Goal: Information Seeking & Learning: Learn about a topic

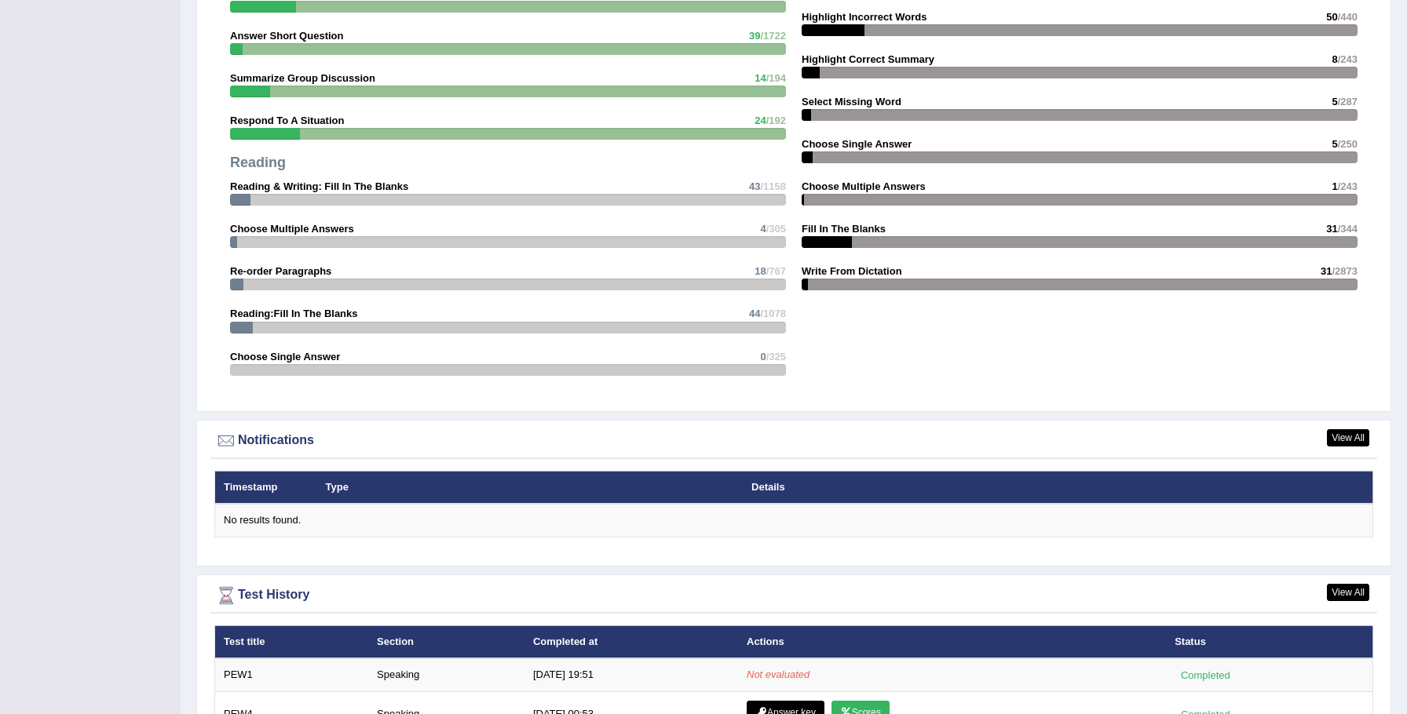
scroll to position [1647, 0]
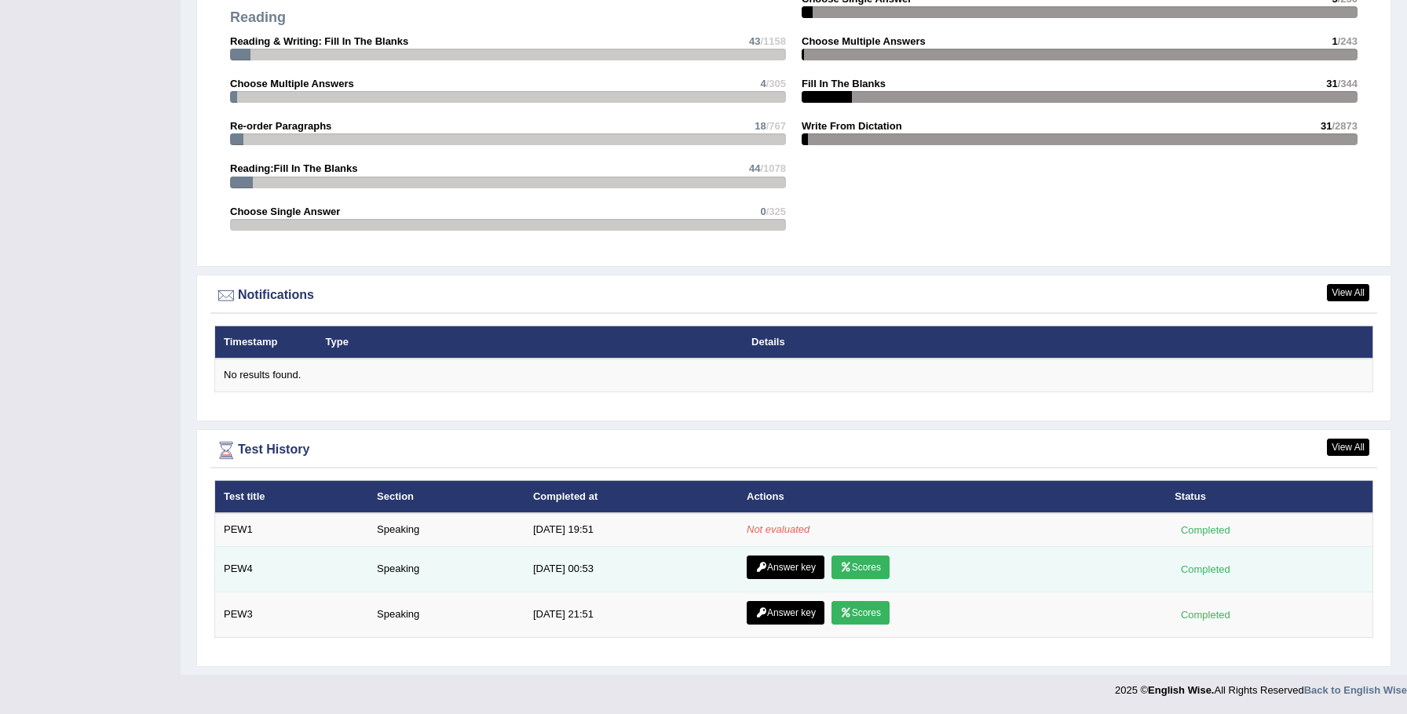
click at [866, 567] on link "Scores" at bounding box center [860, 568] width 58 height 24
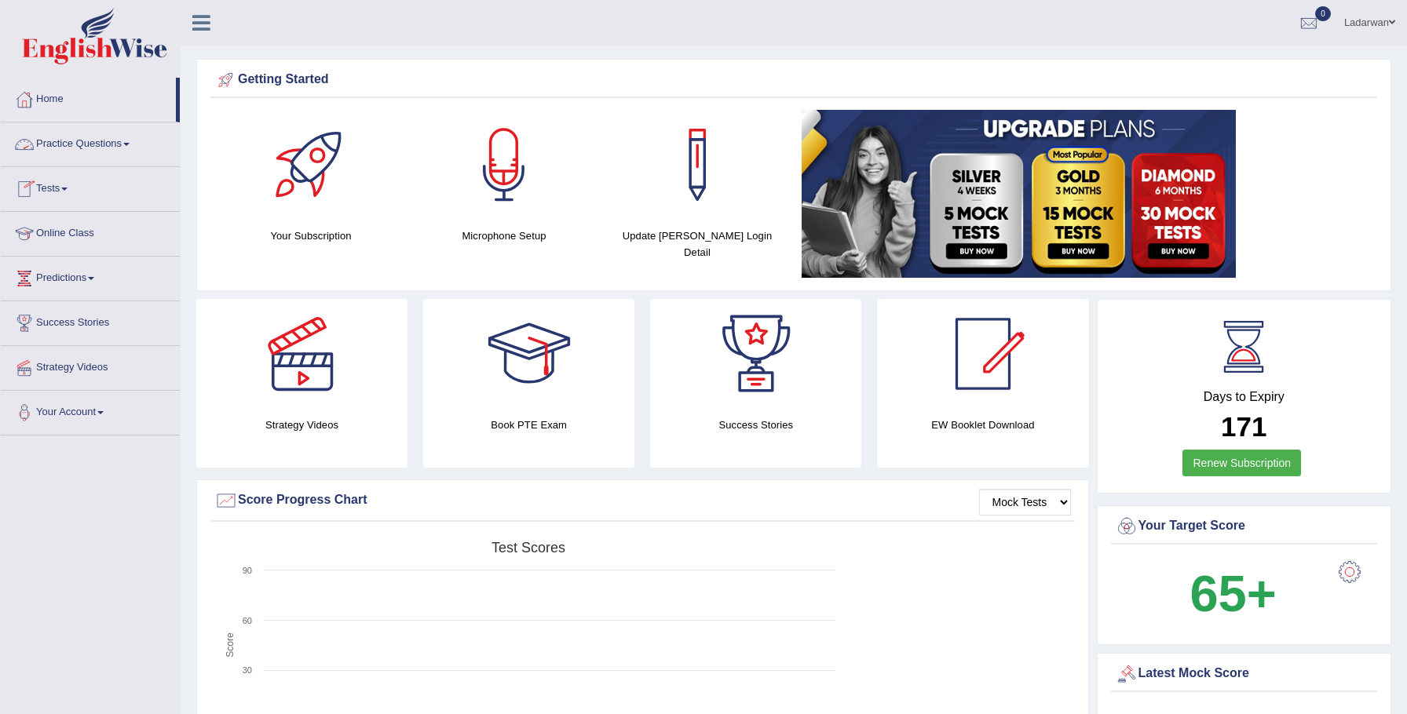
click at [115, 142] on link "Practice Questions" at bounding box center [90, 141] width 179 height 39
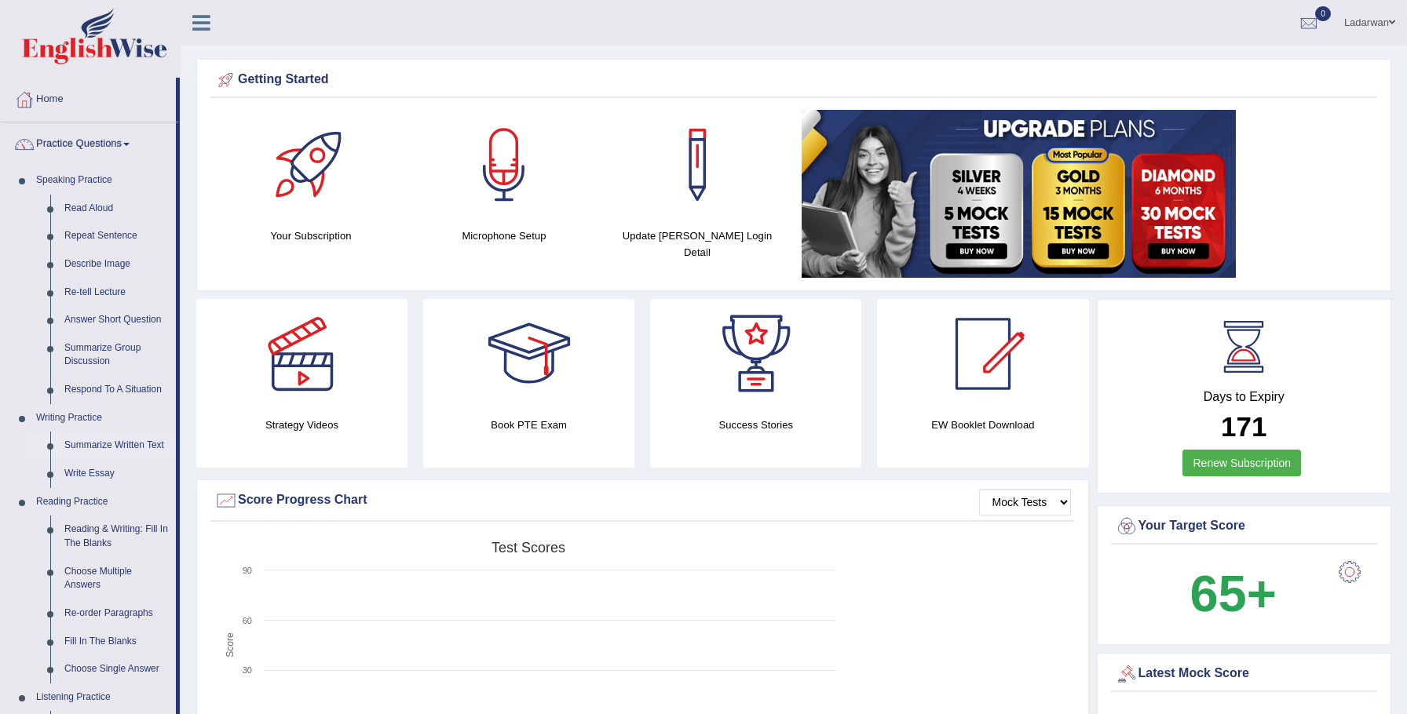
click at [123, 447] on link "Summarize Written Text" at bounding box center [116, 446] width 119 height 28
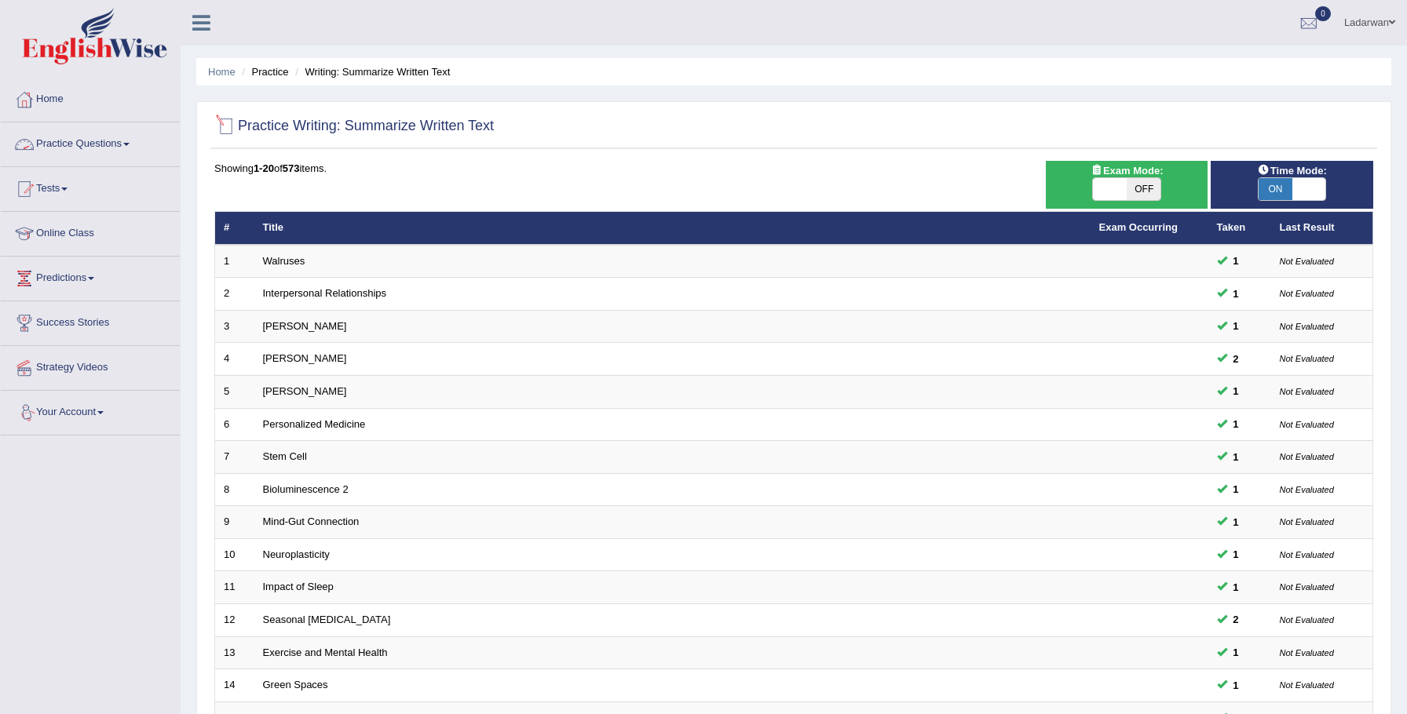
click at [117, 146] on link "Practice Questions" at bounding box center [90, 141] width 179 height 39
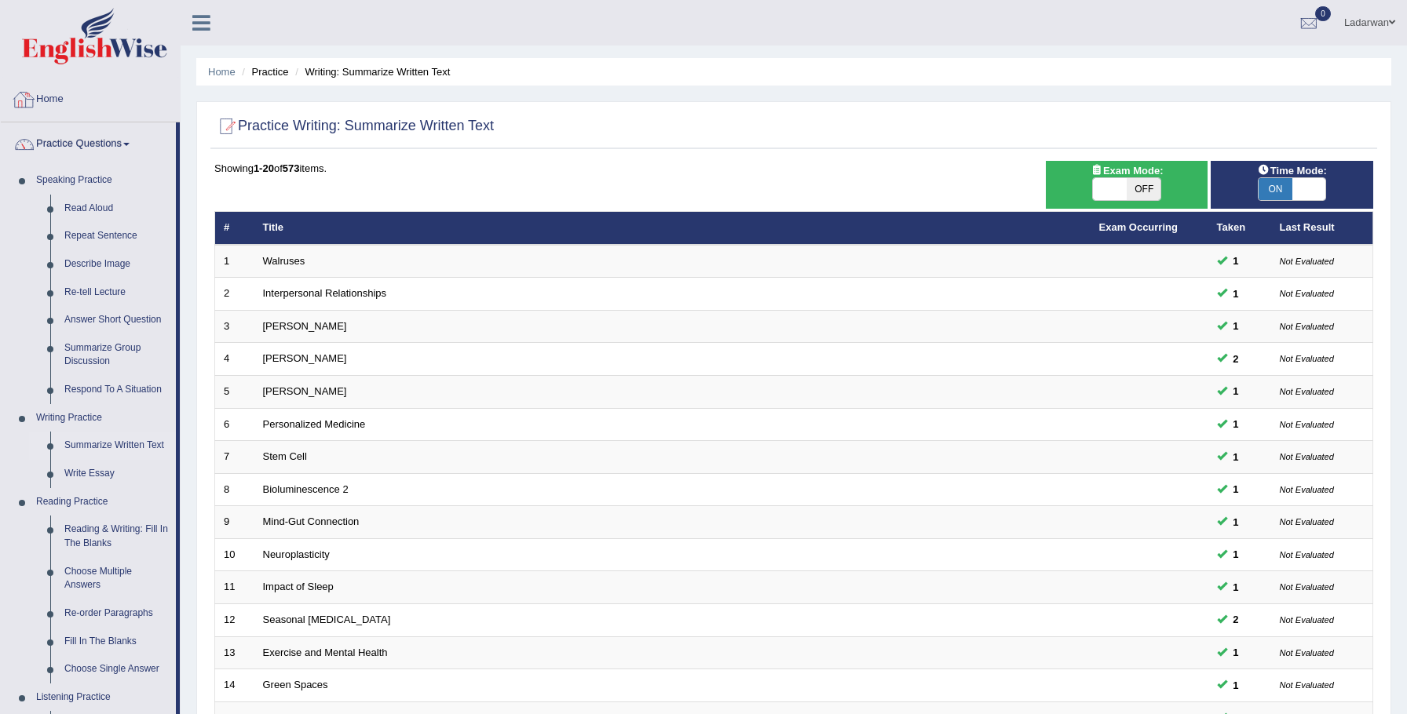
click at [57, 97] on link "Home" at bounding box center [90, 97] width 179 height 39
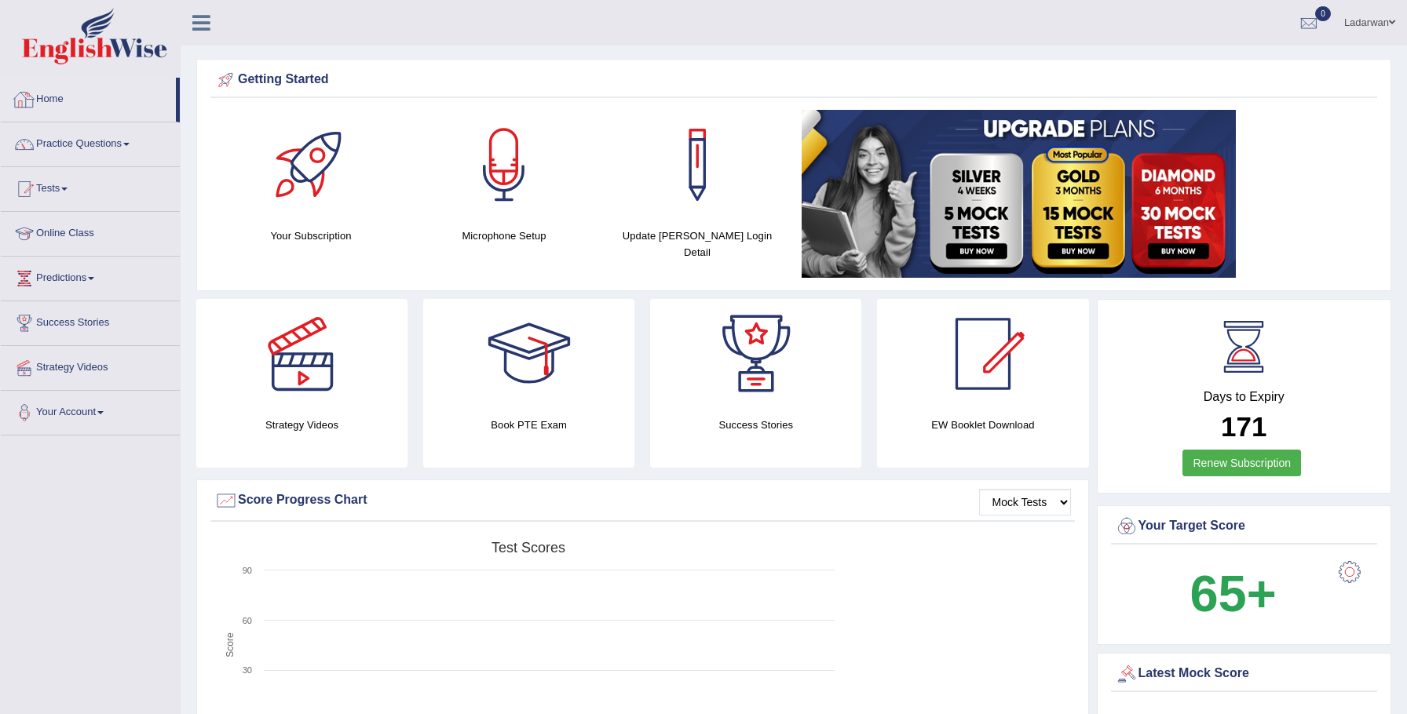
click at [52, 96] on link "Home" at bounding box center [88, 97] width 175 height 39
click at [108, 145] on link "Practice Questions" at bounding box center [90, 141] width 179 height 39
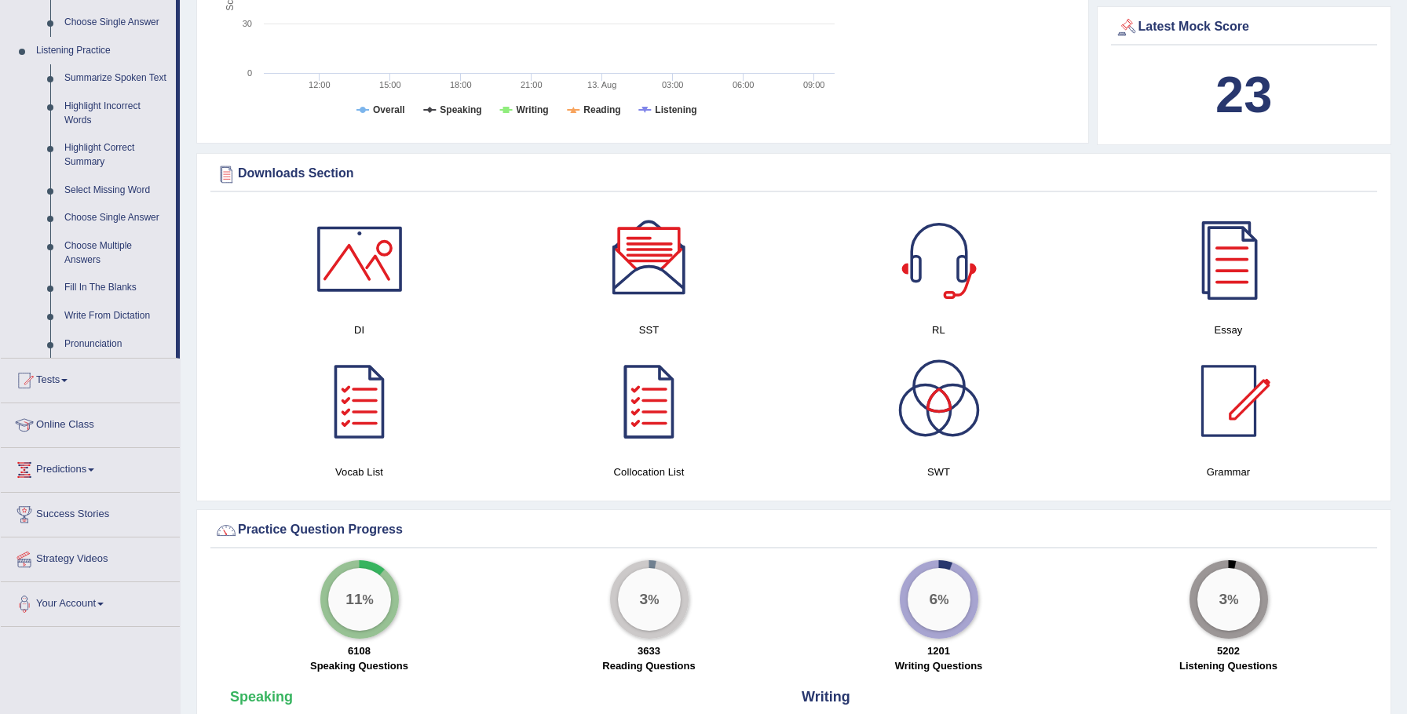
scroll to position [656, 0]
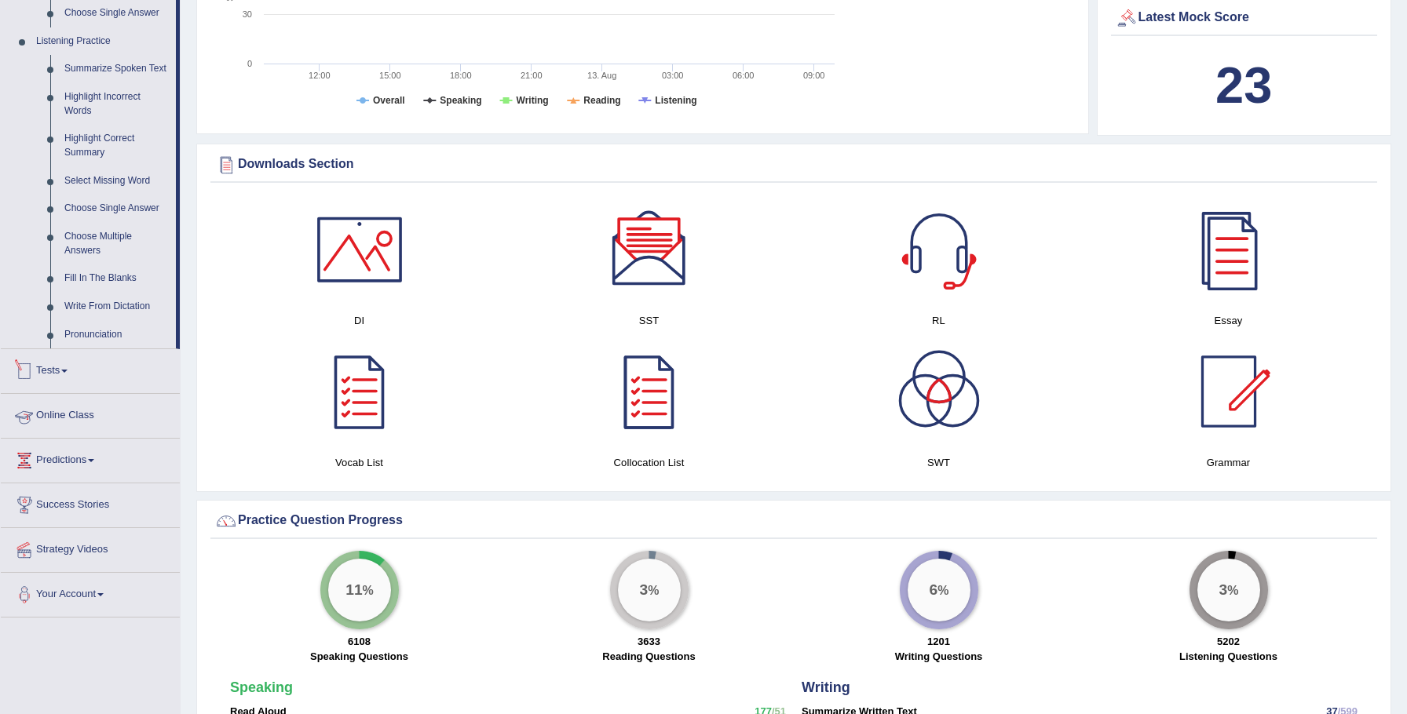
click at [57, 383] on link "Tests" at bounding box center [90, 368] width 179 height 39
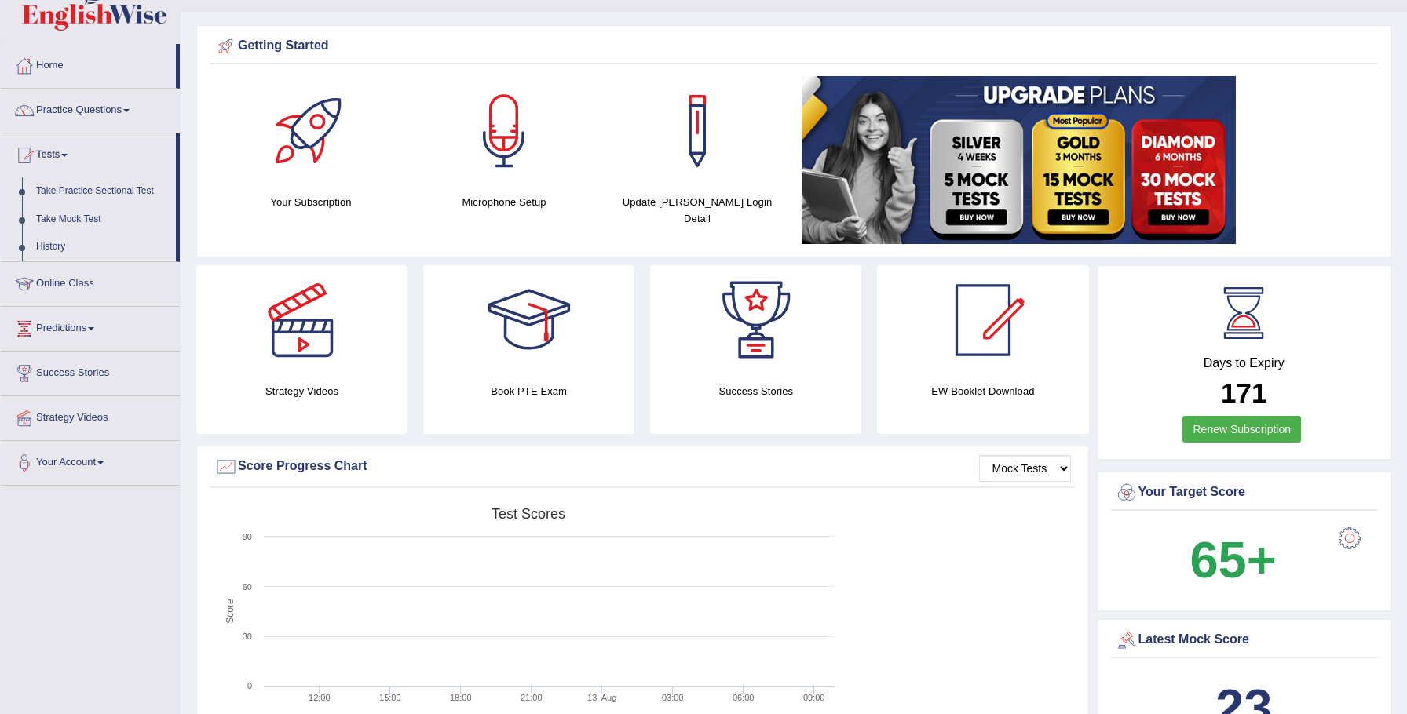
scroll to position [0, 0]
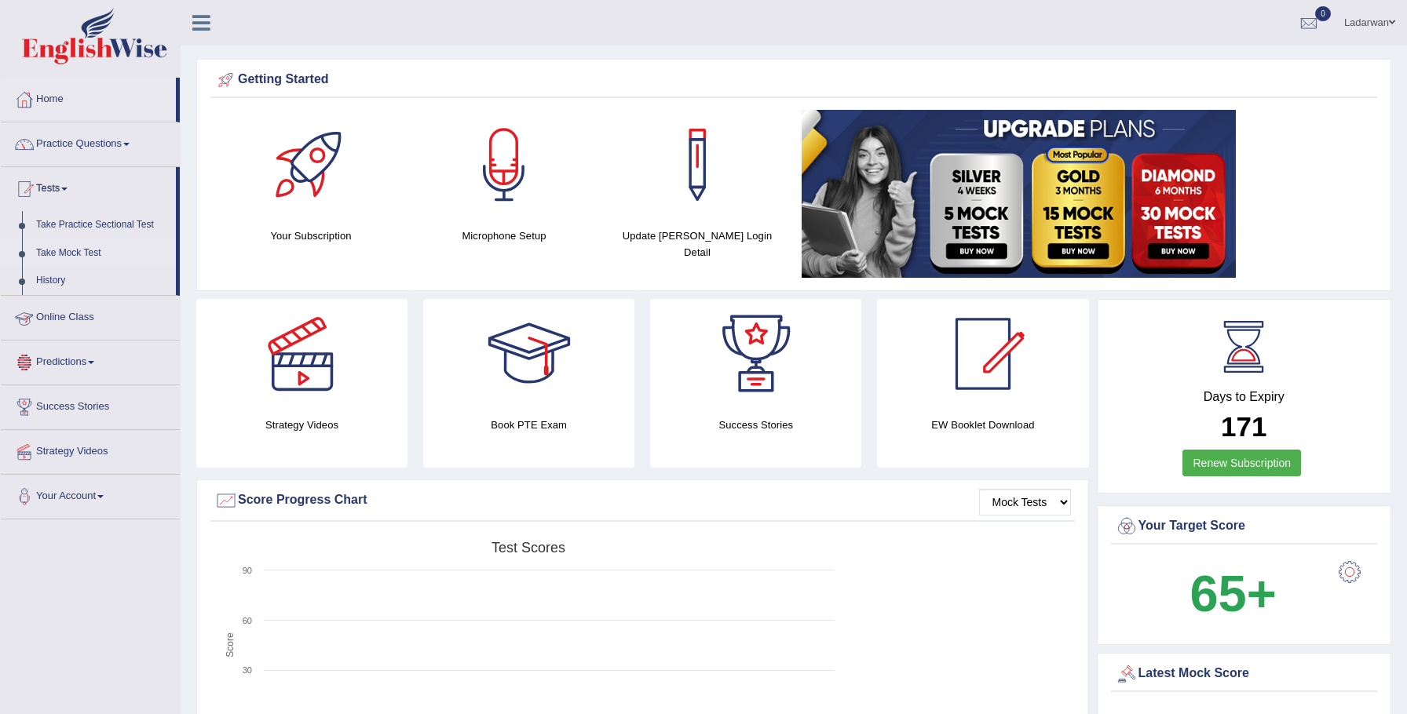
click at [93, 253] on link "Take Mock Test" at bounding box center [102, 253] width 147 height 28
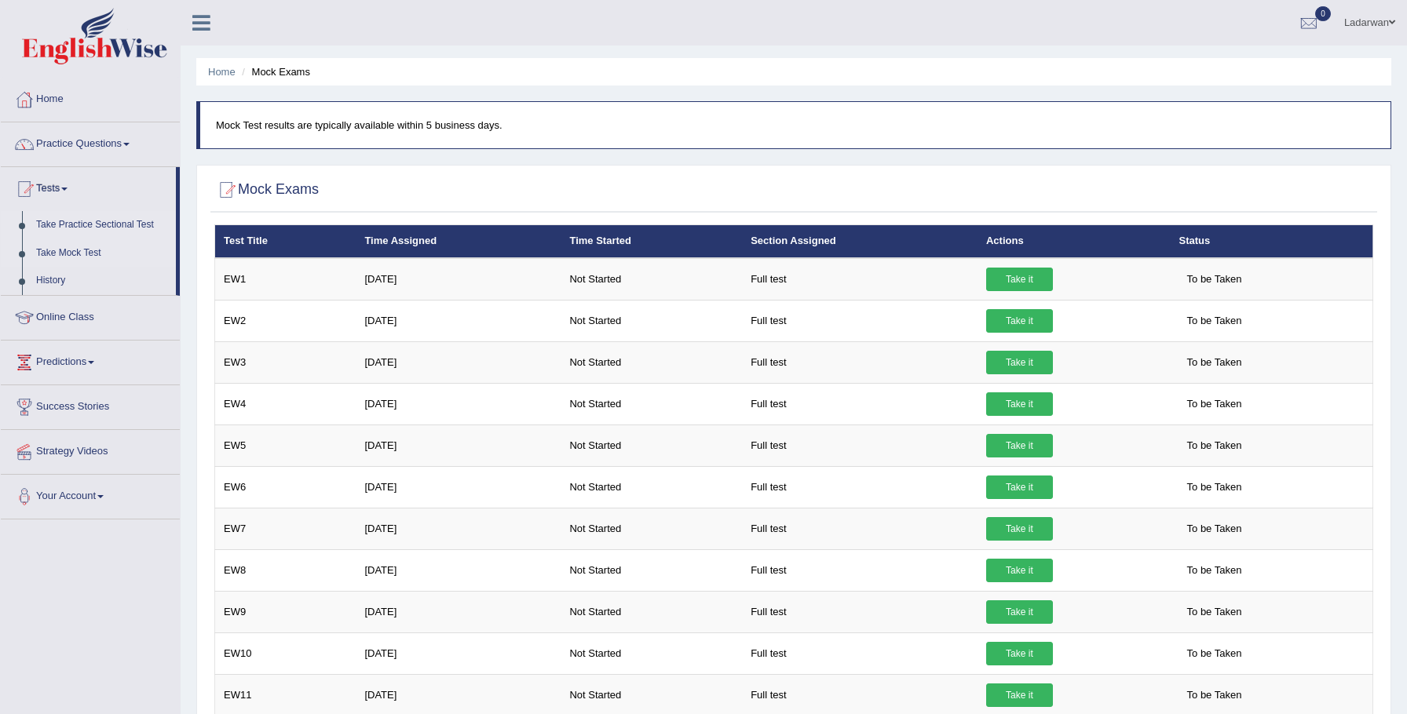
click at [100, 224] on link "Take Practice Sectional Test" at bounding box center [102, 225] width 147 height 28
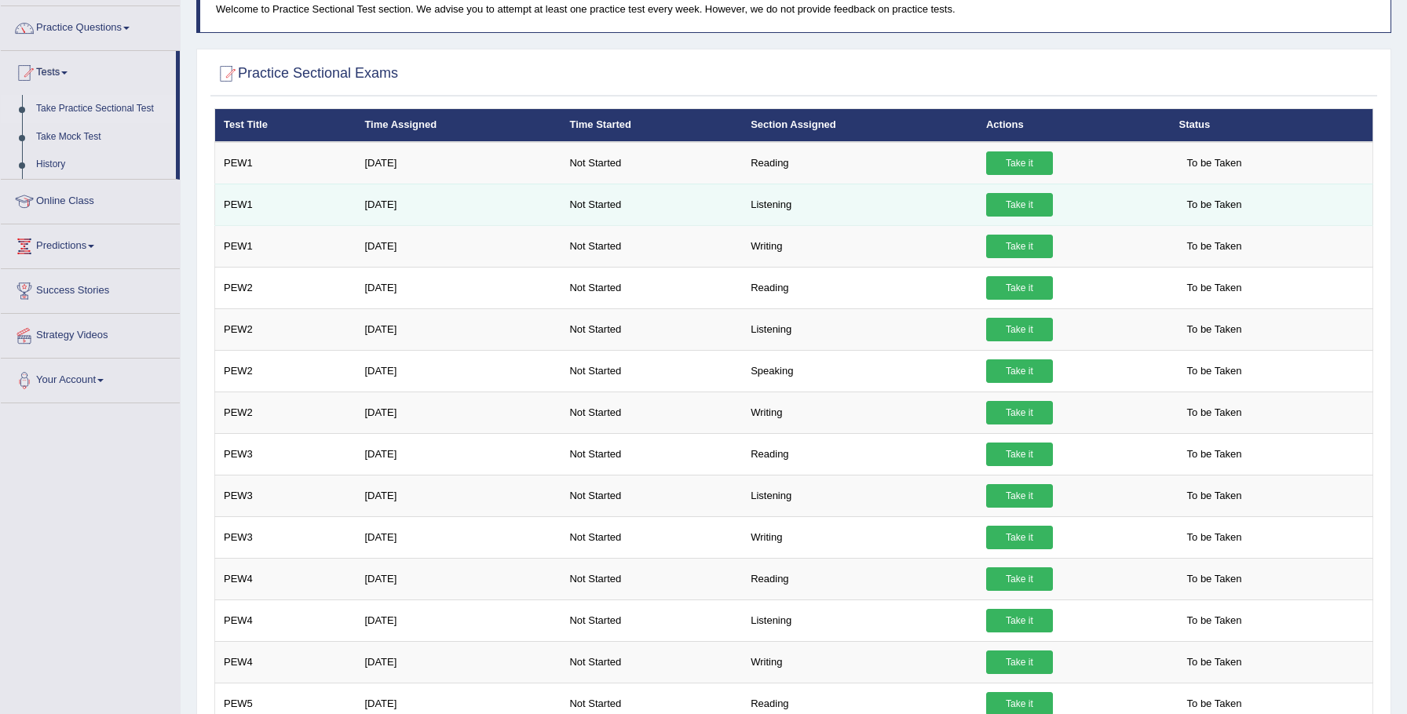
scroll to position [120, 0]
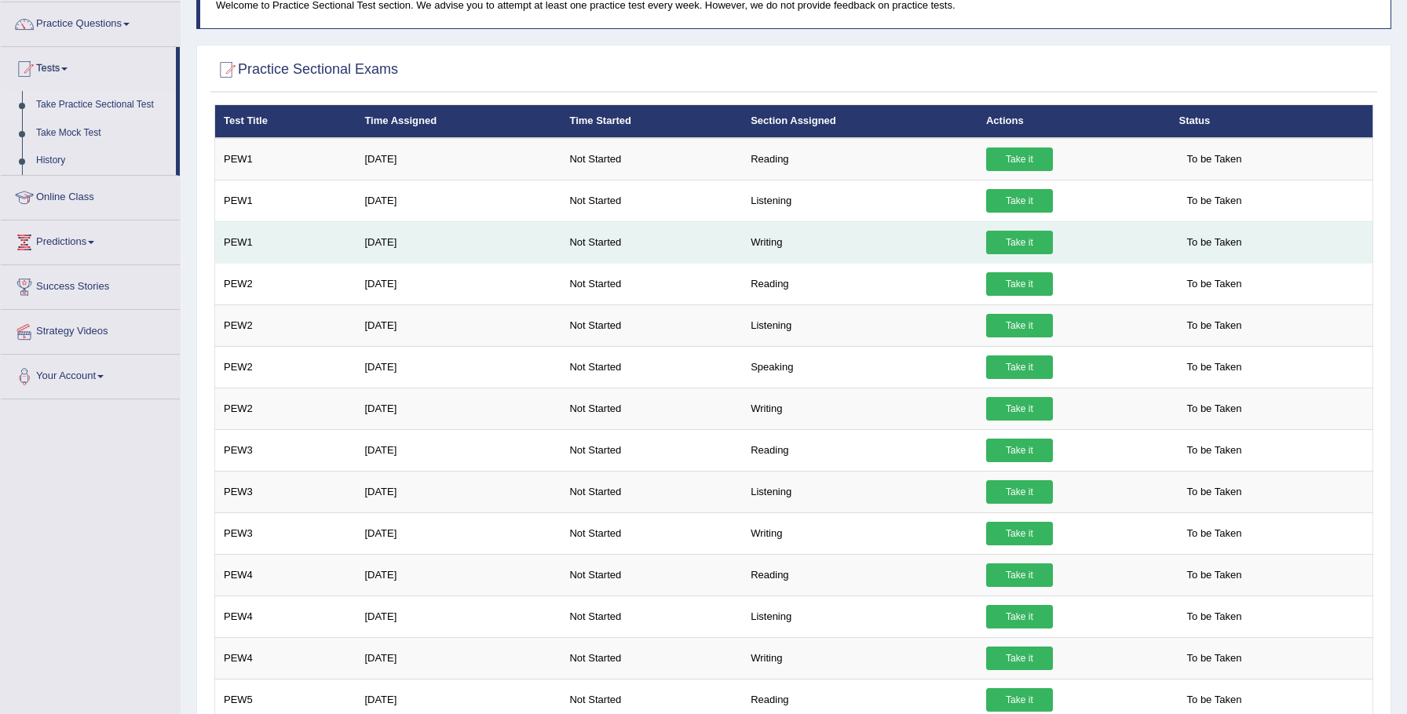
click at [1030, 242] on link "Take it" at bounding box center [1019, 243] width 67 height 24
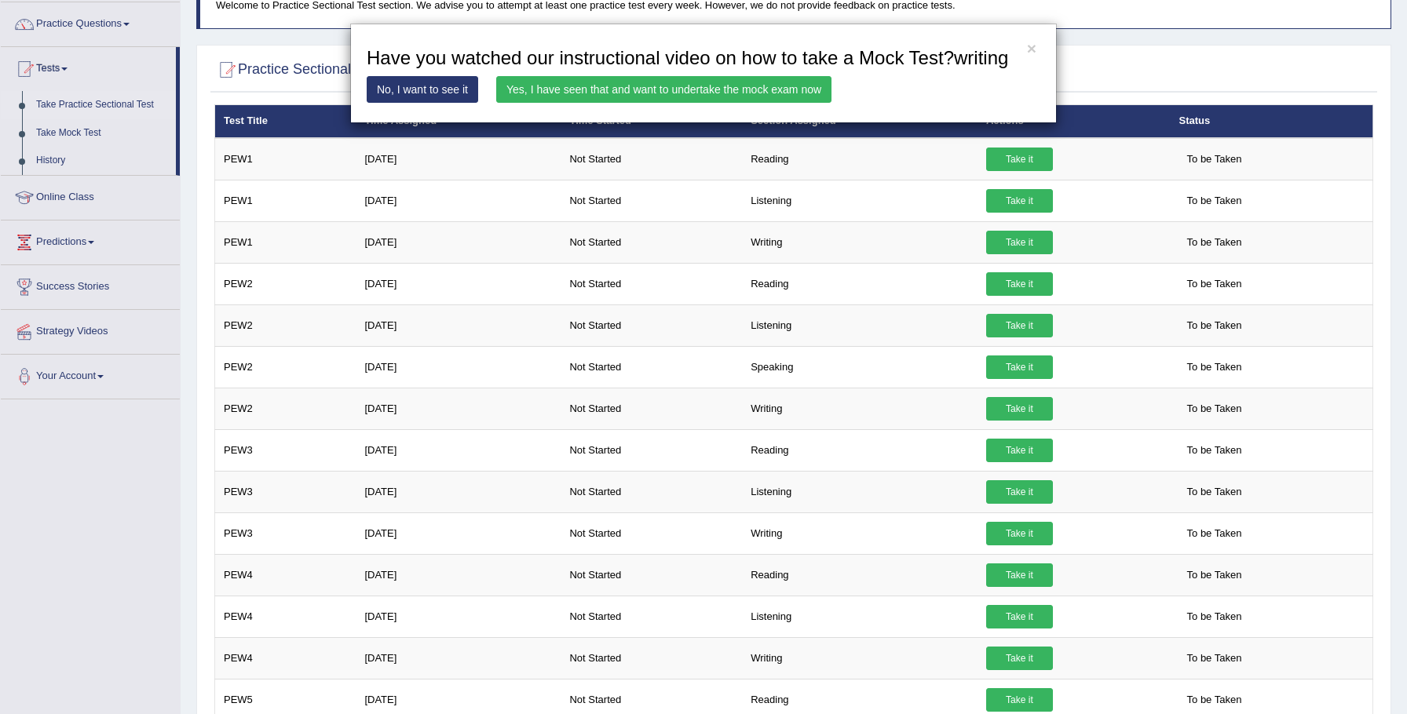
click at [822, 103] on link "Yes, I have seen that and want to undertake the mock exam now" at bounding box center [663, 89] width 335 height 27
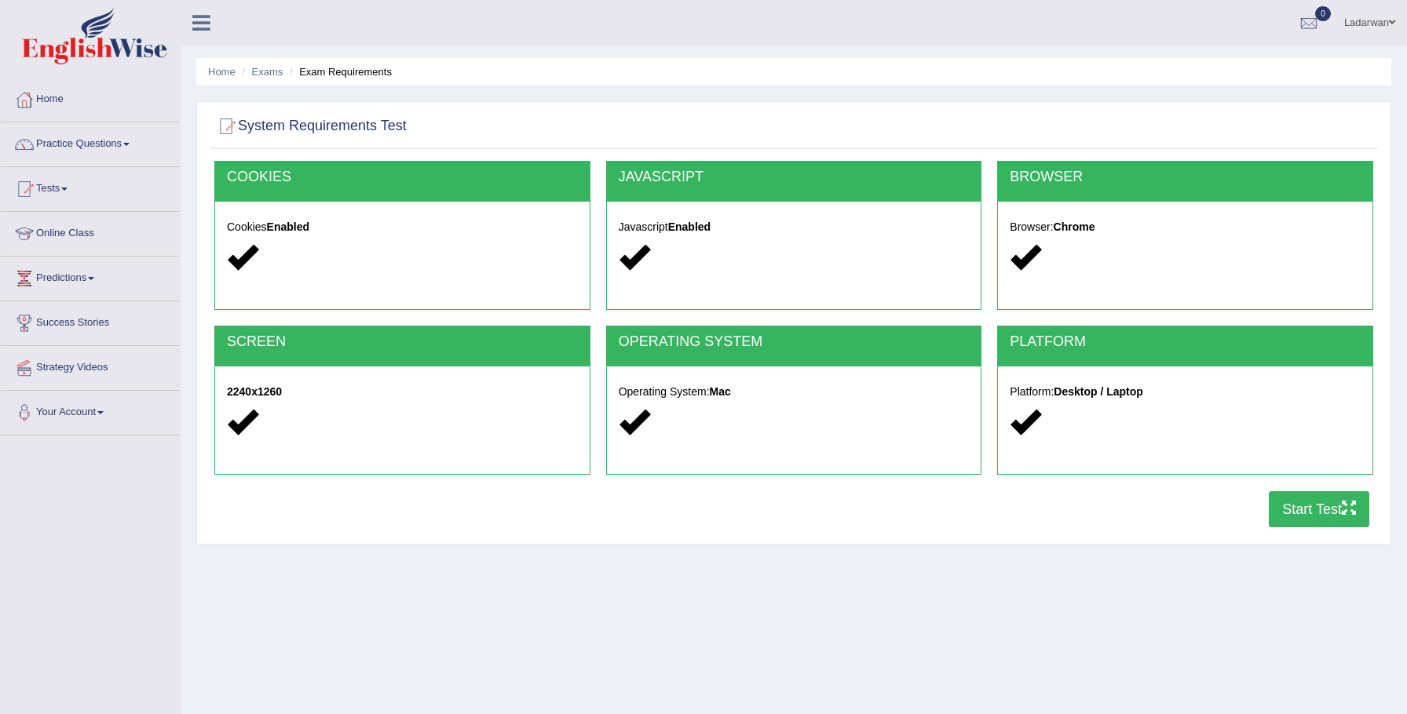
click at [1328, 515] on button "Start Test" at bounding box center [1319, 509] width 100 height 36
click at [46, 101] on link "Home" at bounding box center [90, 97] width 179 height 39
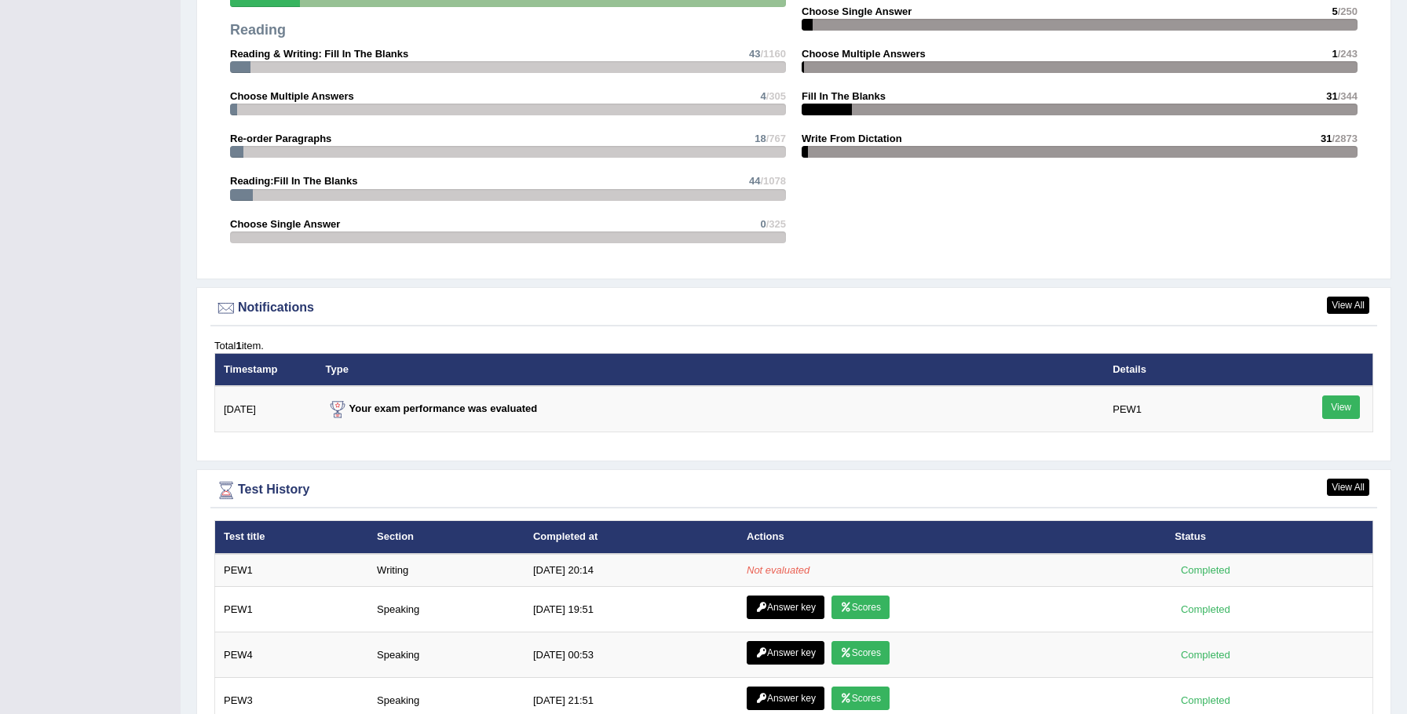
scroll to position [1721, 0]
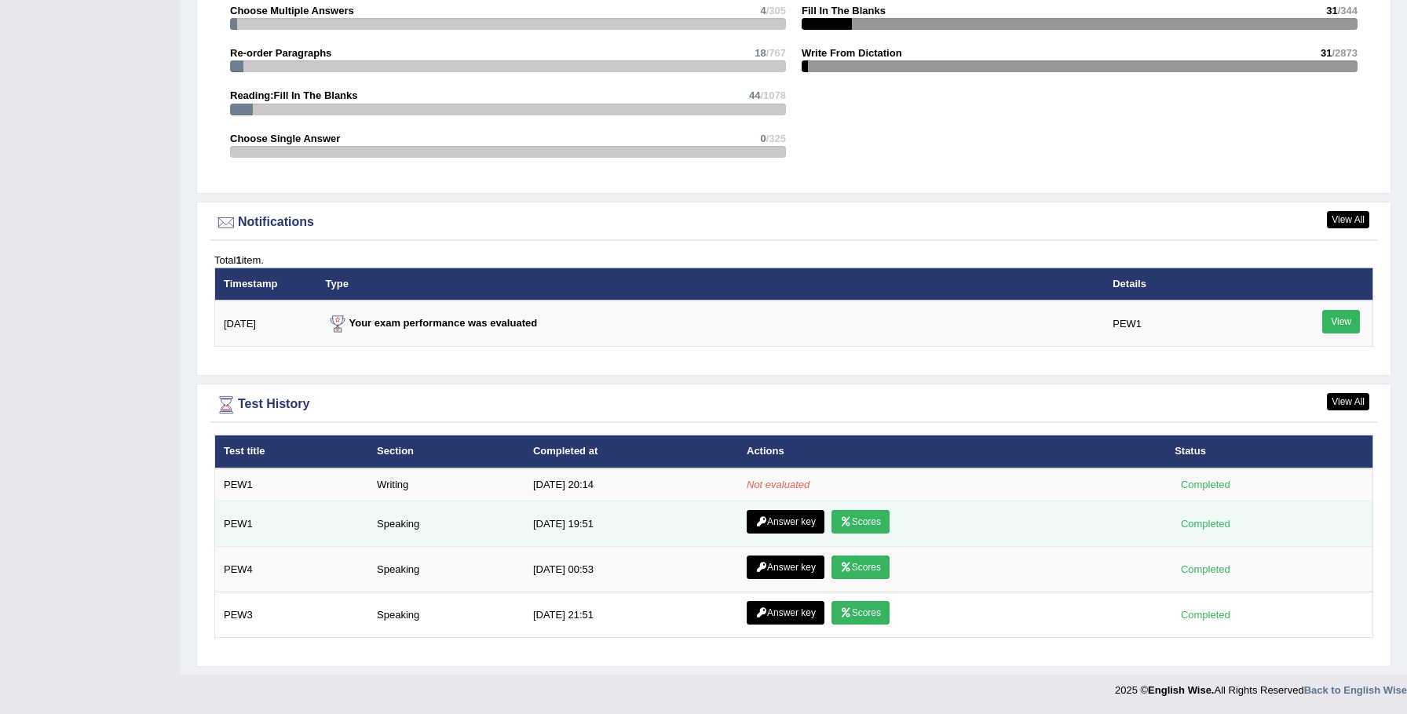
click at [860, 523] on link "Scores" at bounding box center [860, 522] width 58 height 24
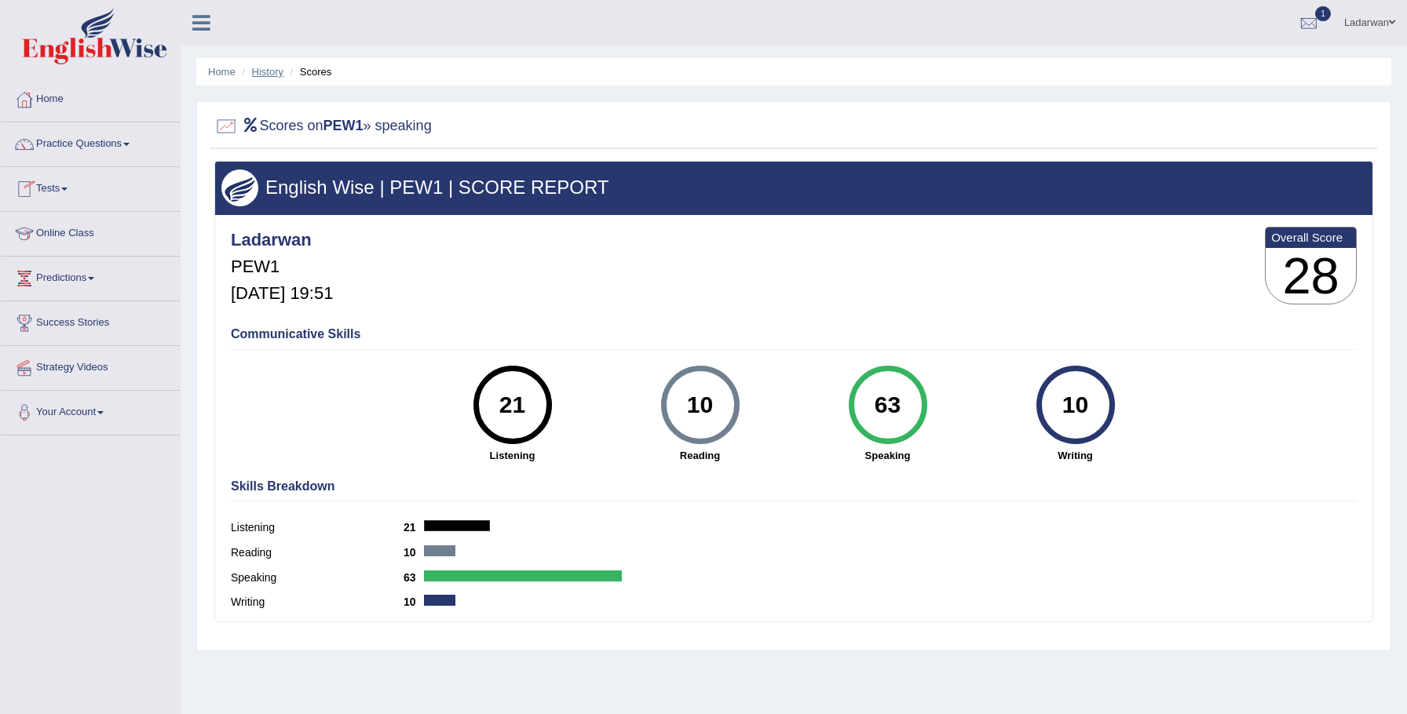
click at [257, 72] on link "History" at bounding box center [267, 72] width 31 height 12
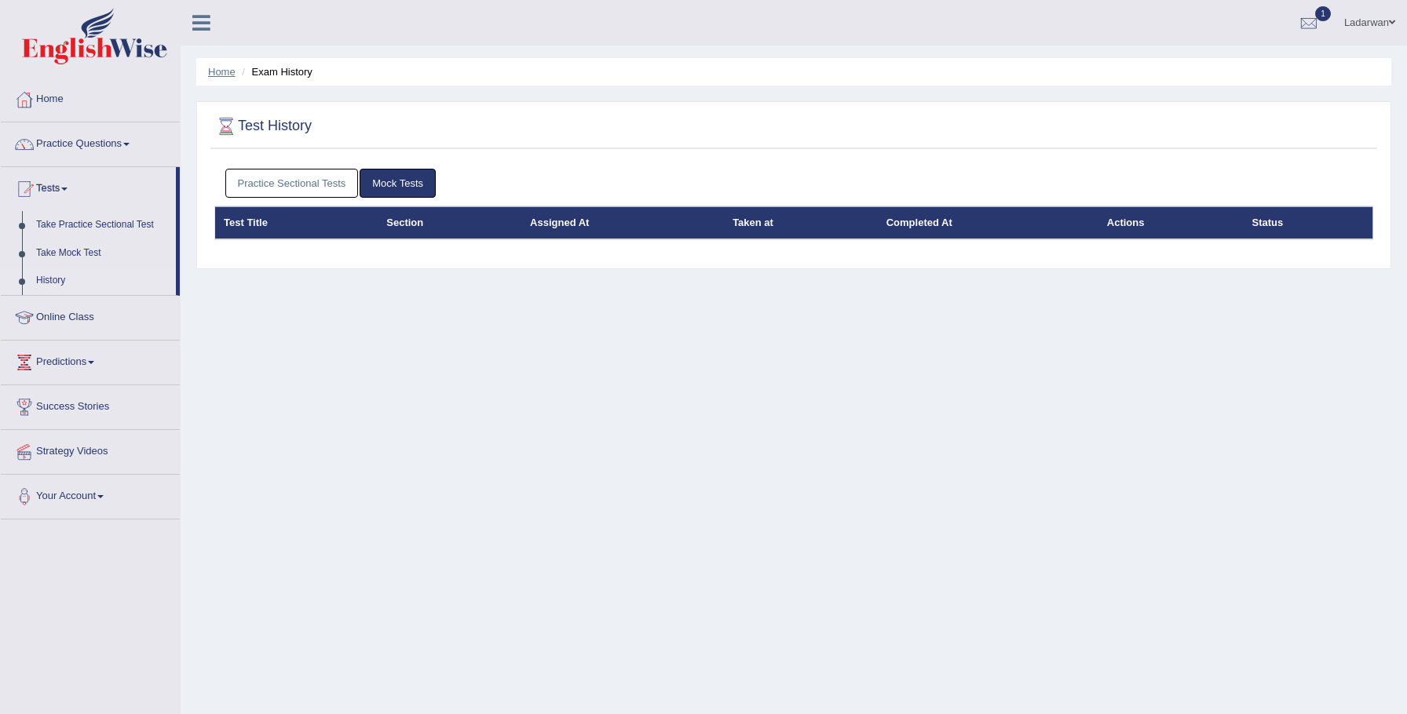
click at [210, 68] on link "Home" at bounding box center [221, 72] width 27 height 12
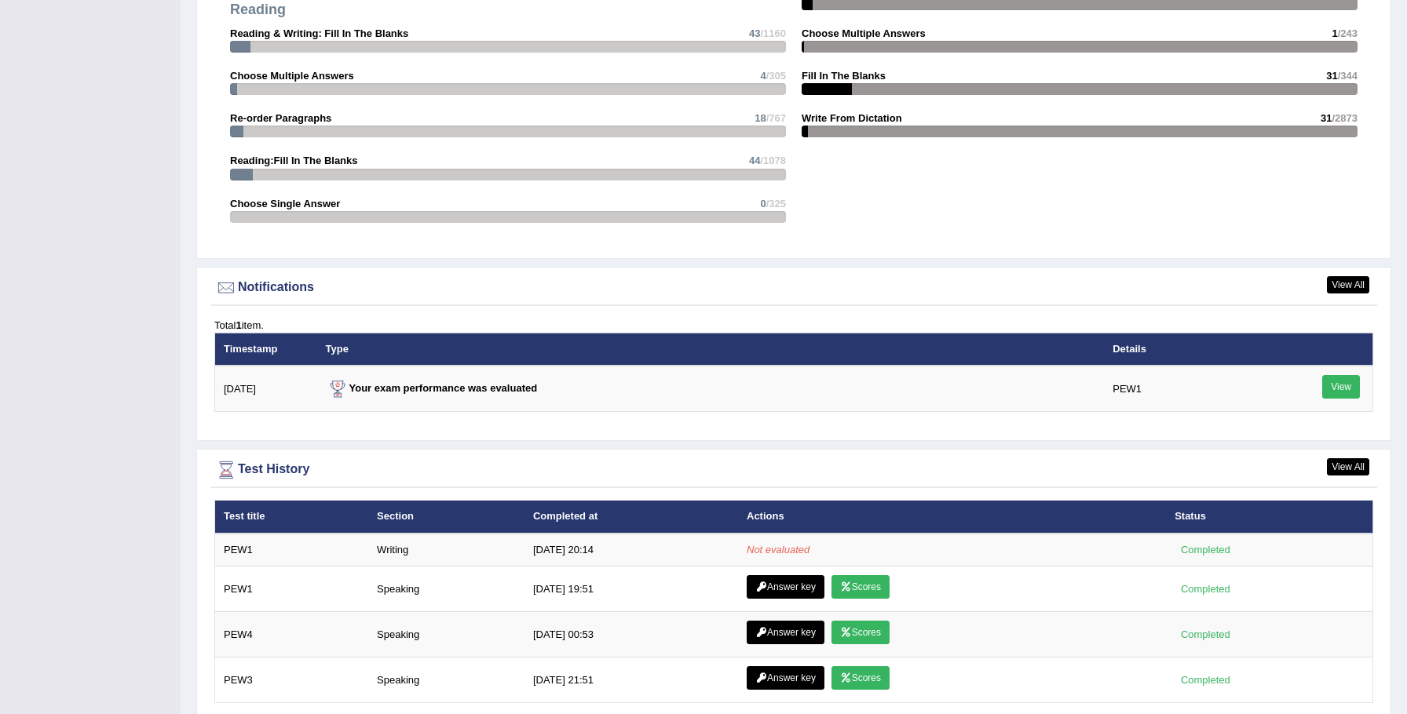
scroll to position [1721, 0]
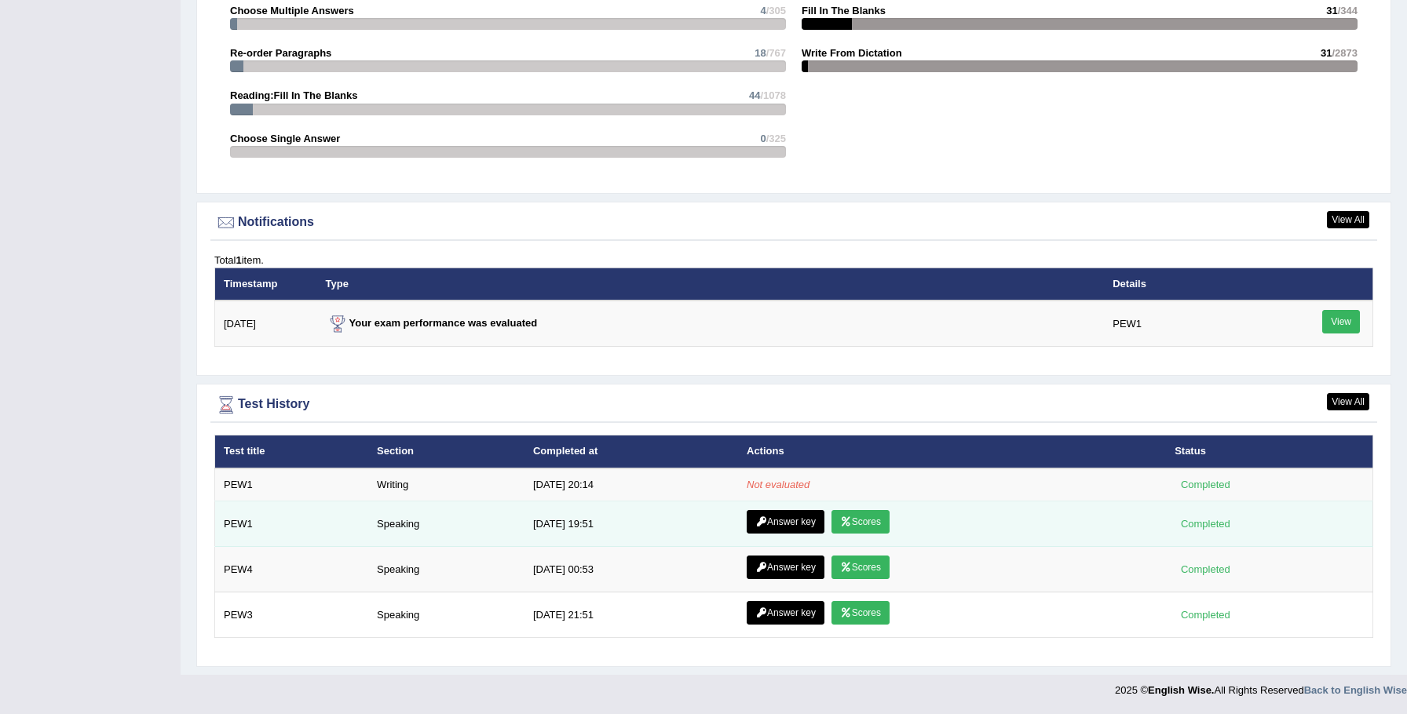
click at [794, 526] on link "Answer key" at bounding box center [786, 522] width 78 height 24
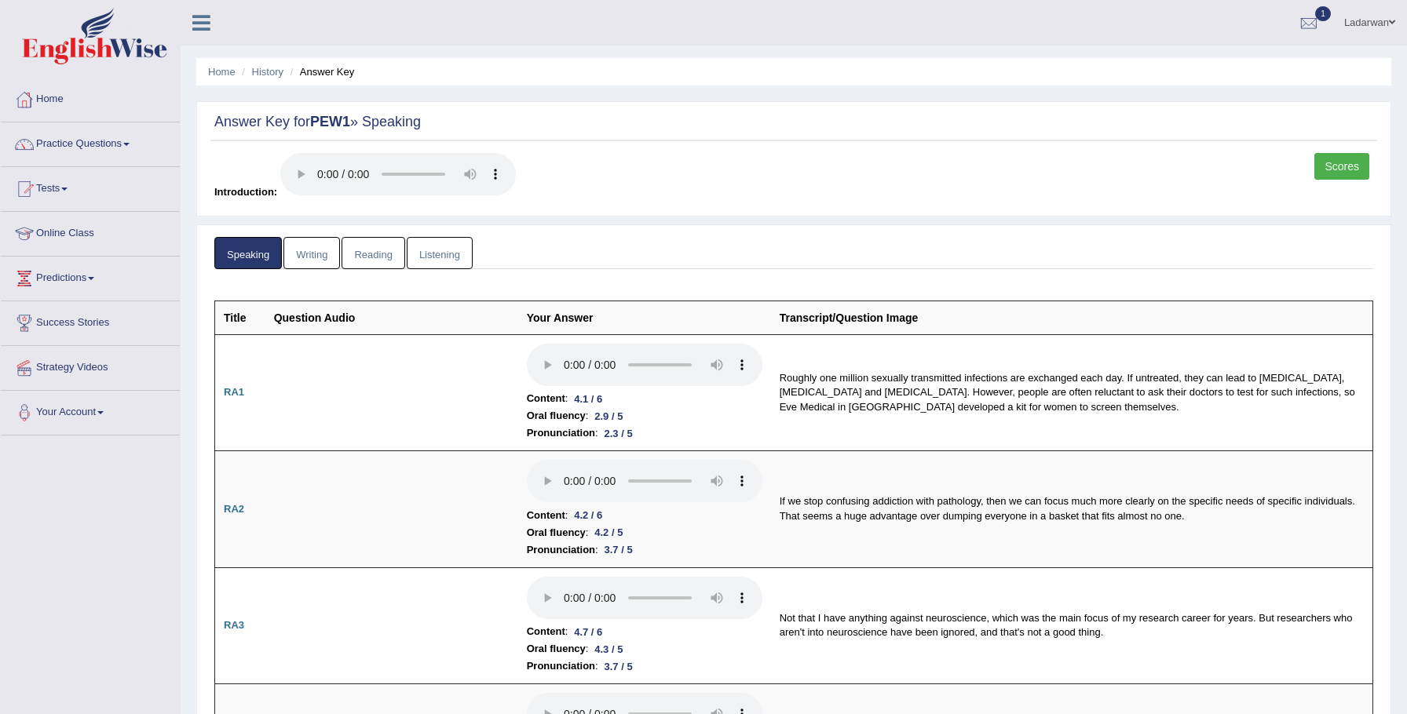
click at [457, 263] on link "Listening" at bounding box center [440, 253] width 66 height 32
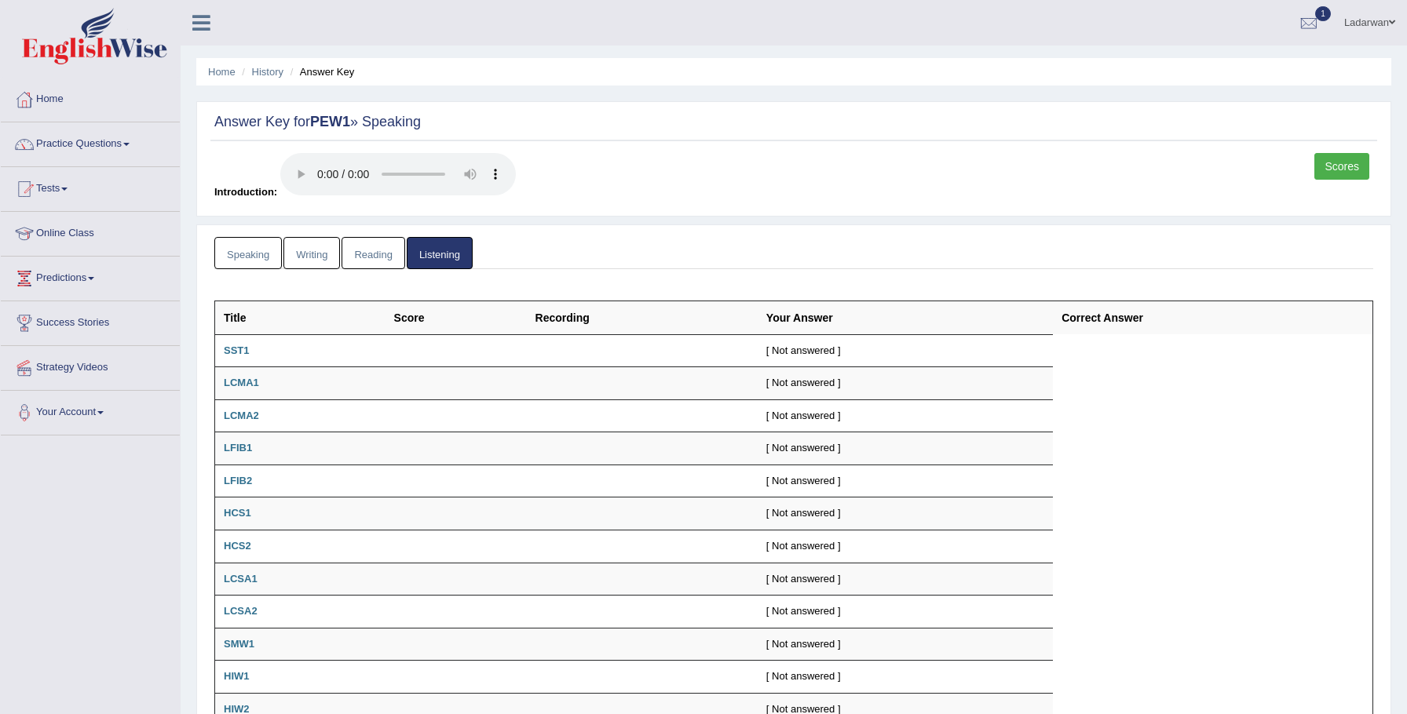
click at [368, 253] on link "Reading" at bounding box center [372, 253] width 63 height 32
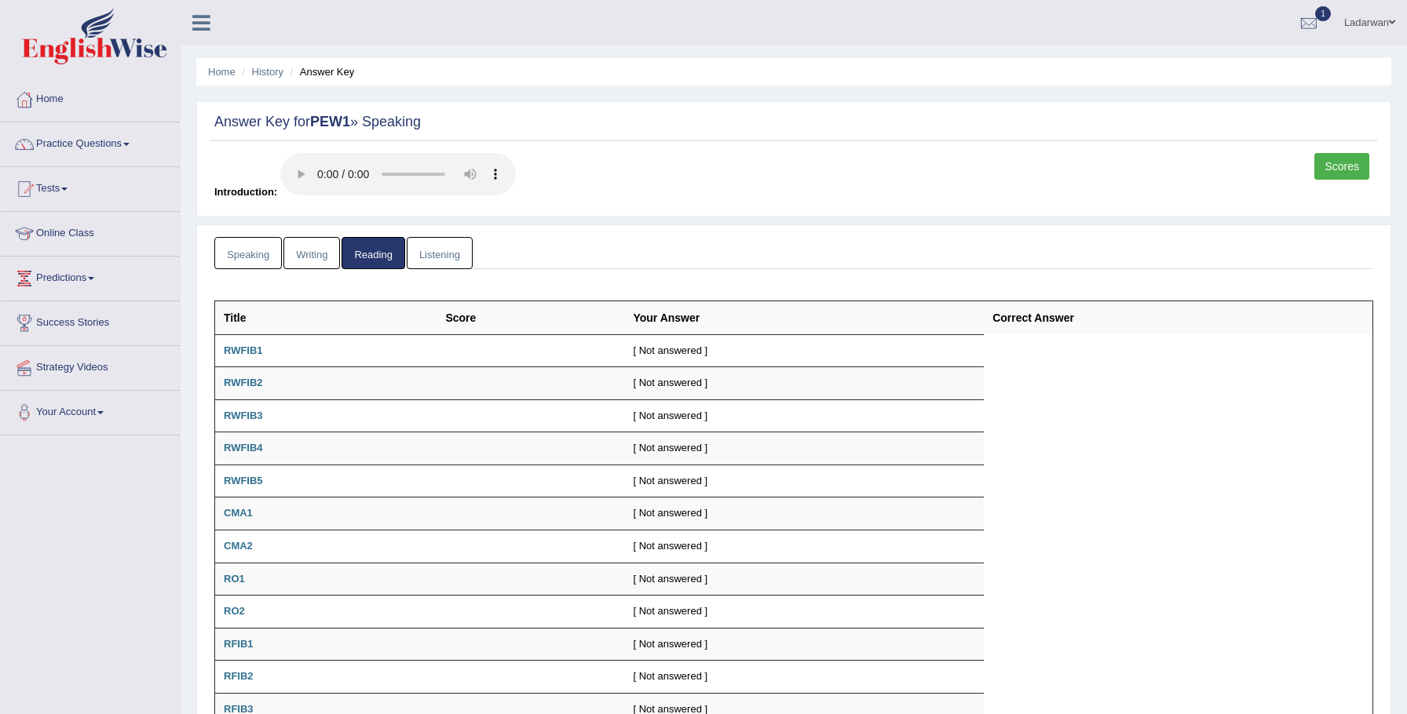
click at [304, 257] on link "Writing" at bounding box center [311, 253] width 57 height 32
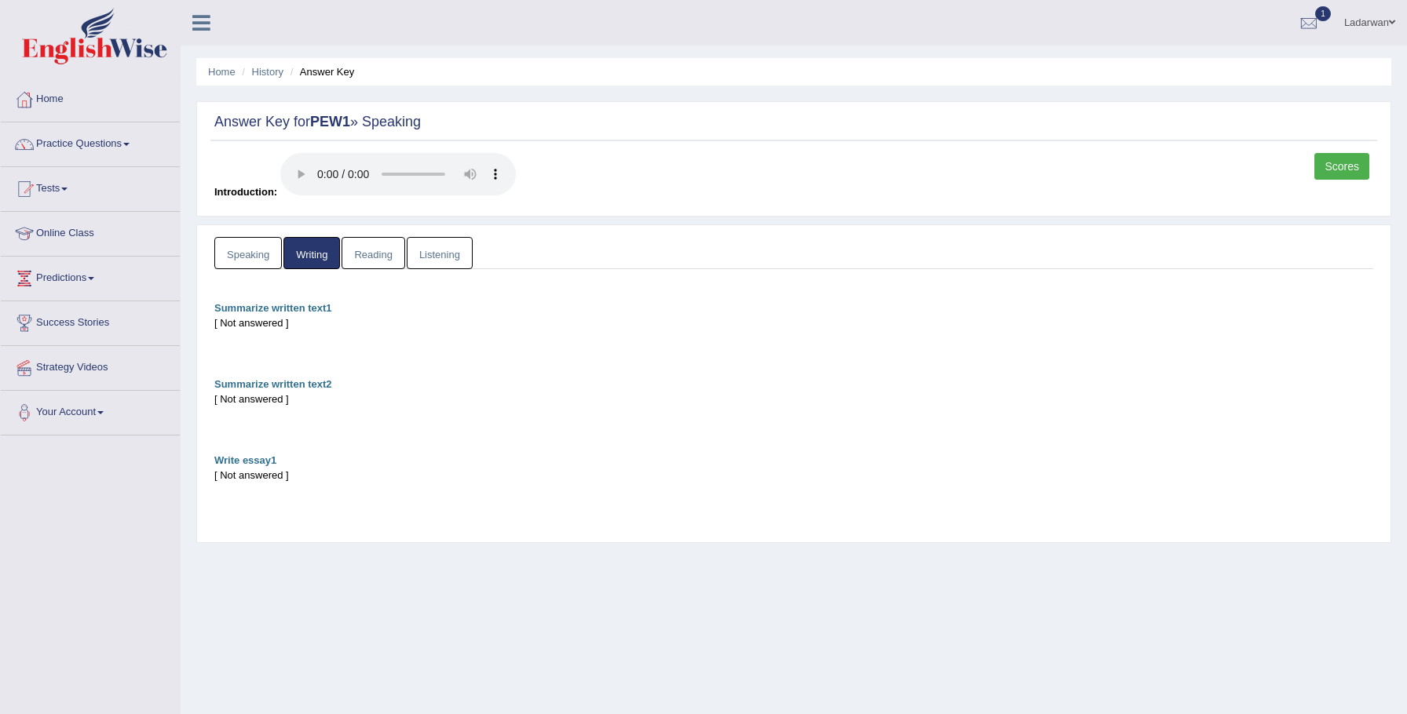
click at [250, 254] on link "Speaking" at bounding box center [248, 253] width 68 height 32
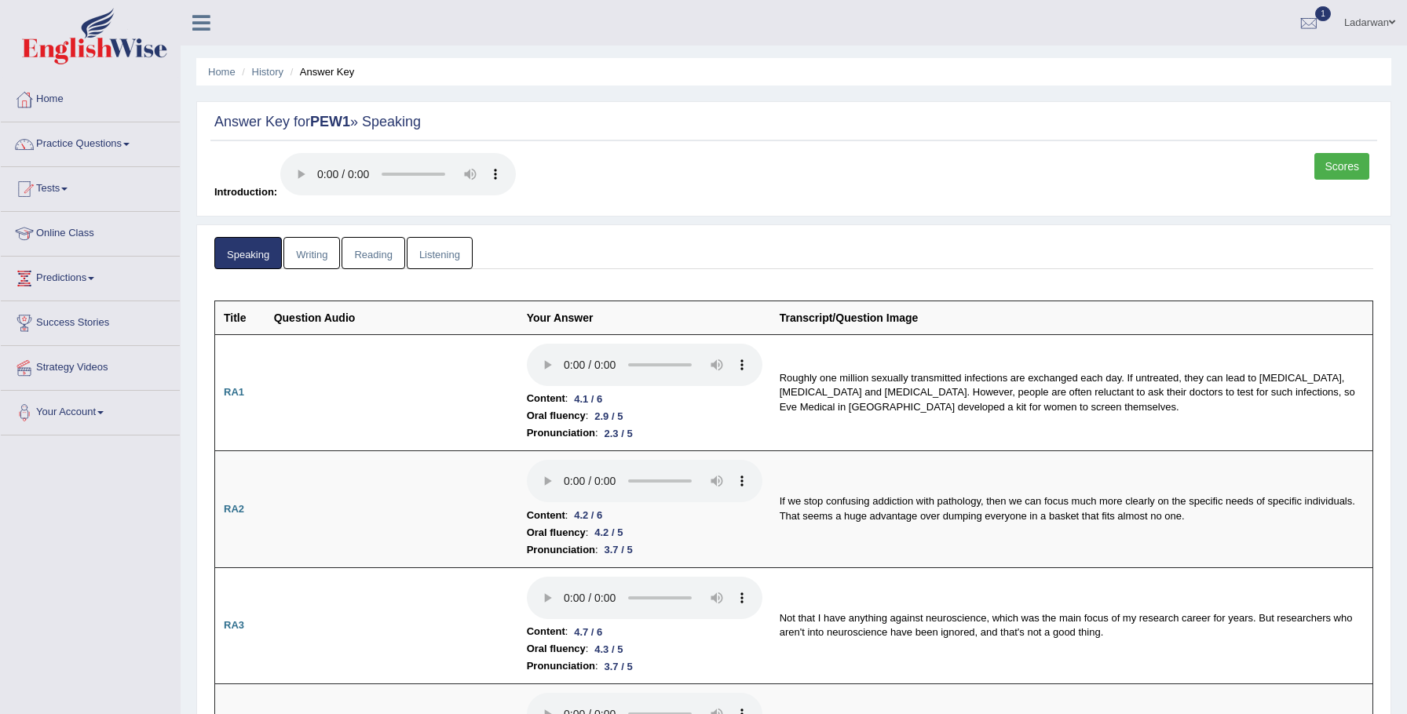
click at [1334, 170] on link "Scores" at bounding box center [1341, 166] width 55 height 27
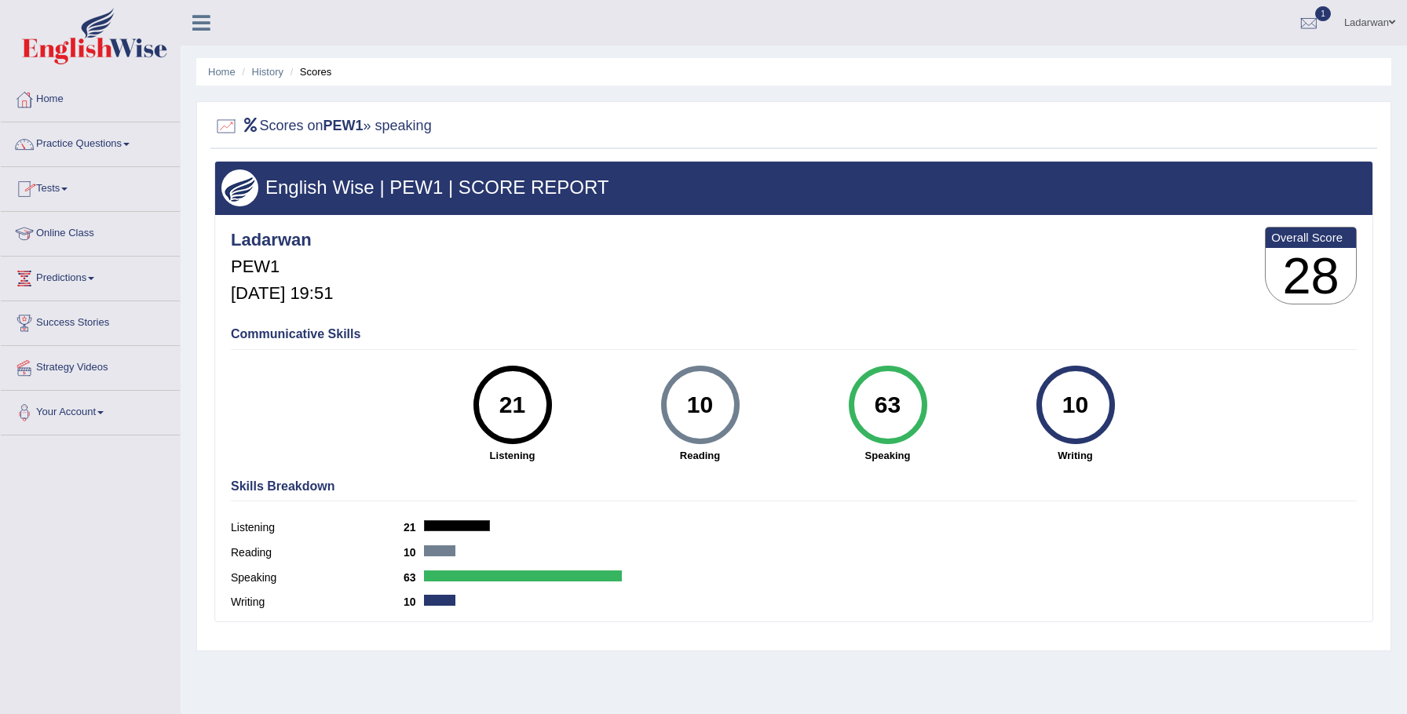
click at [62, 188] on link "Tests" at bounding box center [90, 186] width 179 height 39
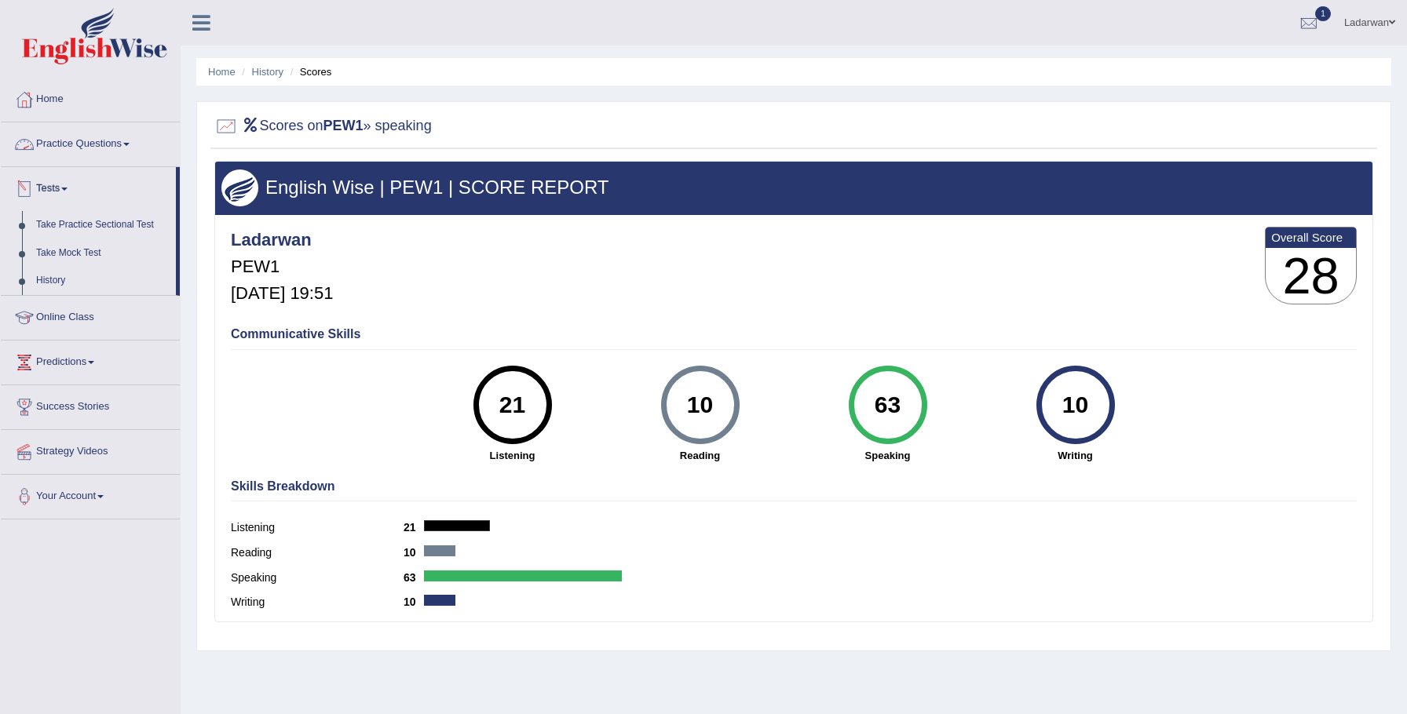
click at [101, 142] on link "Practice Questions" at bounding box center [90, 141] width 179 height 39
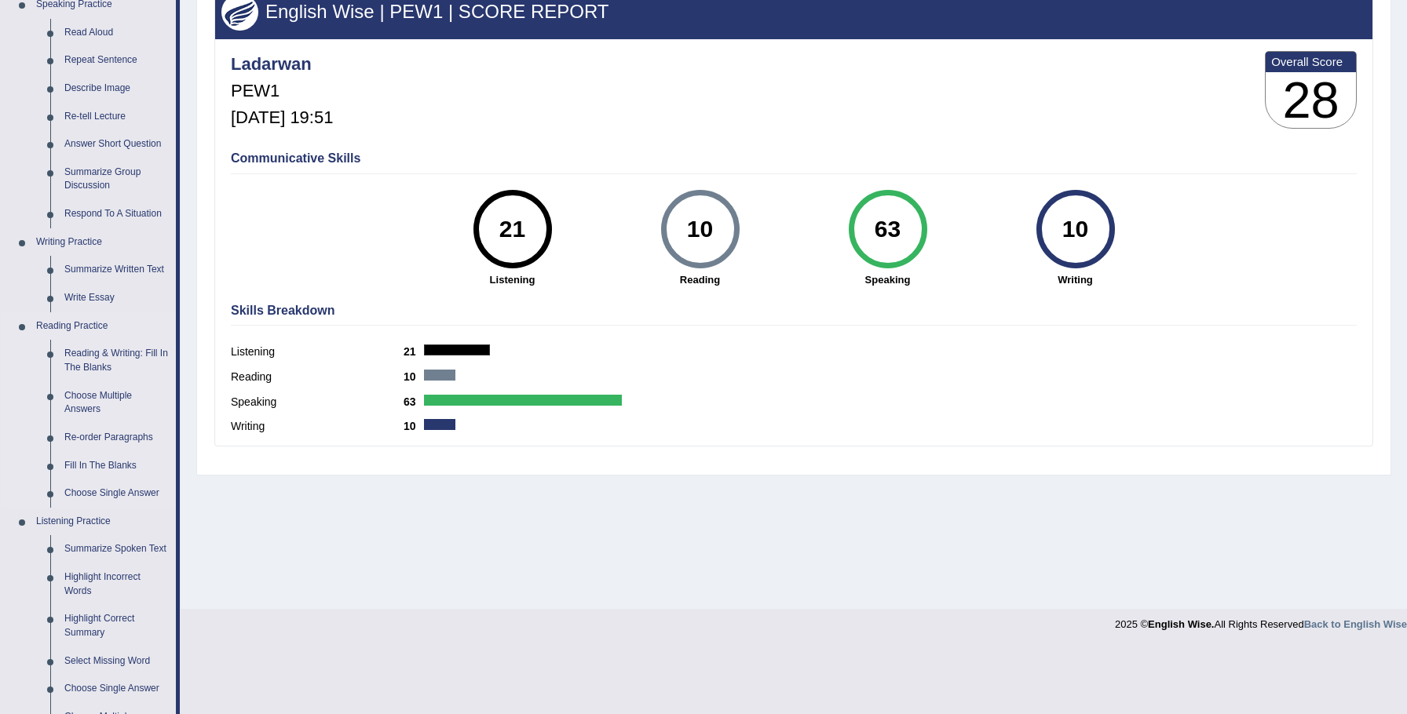
scroll to position [173, 0]
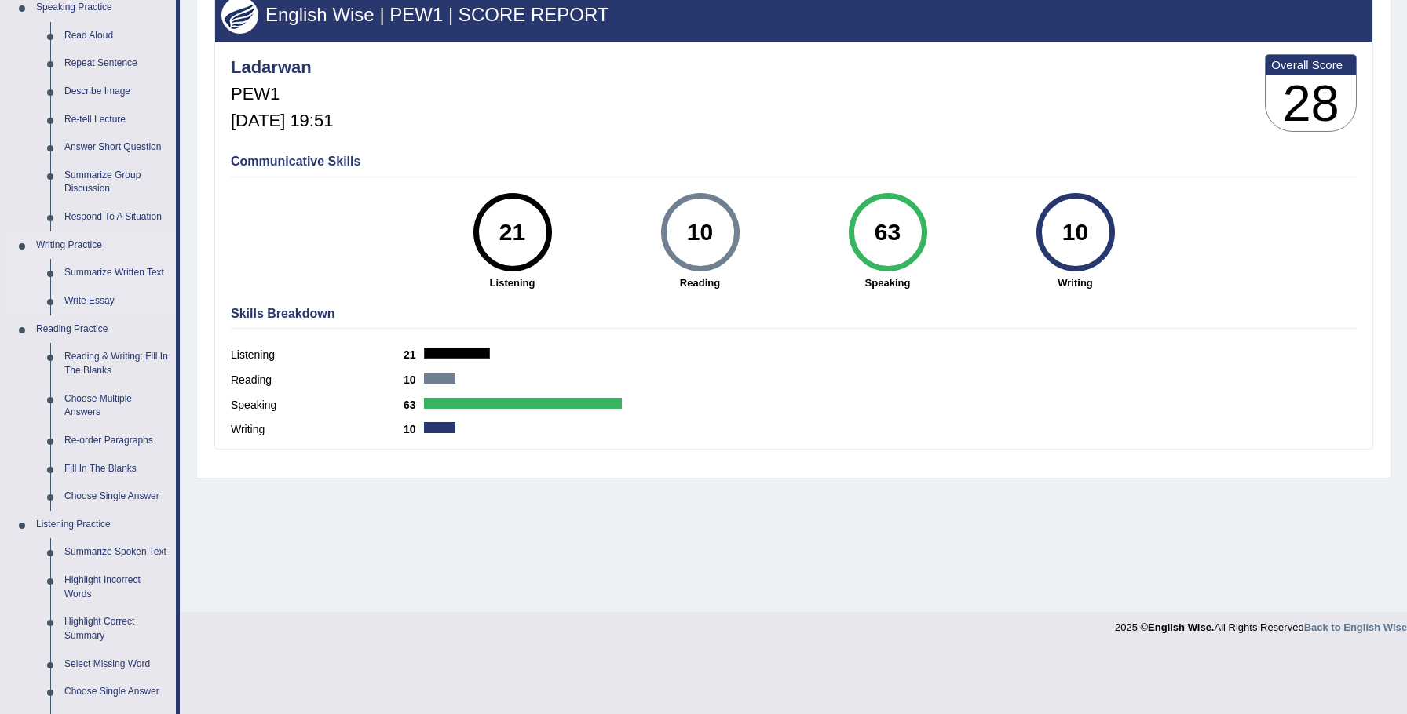
click at [126, 274] on link "Summarize Written Text" at bounding box center [116, 273] width 119 height 28
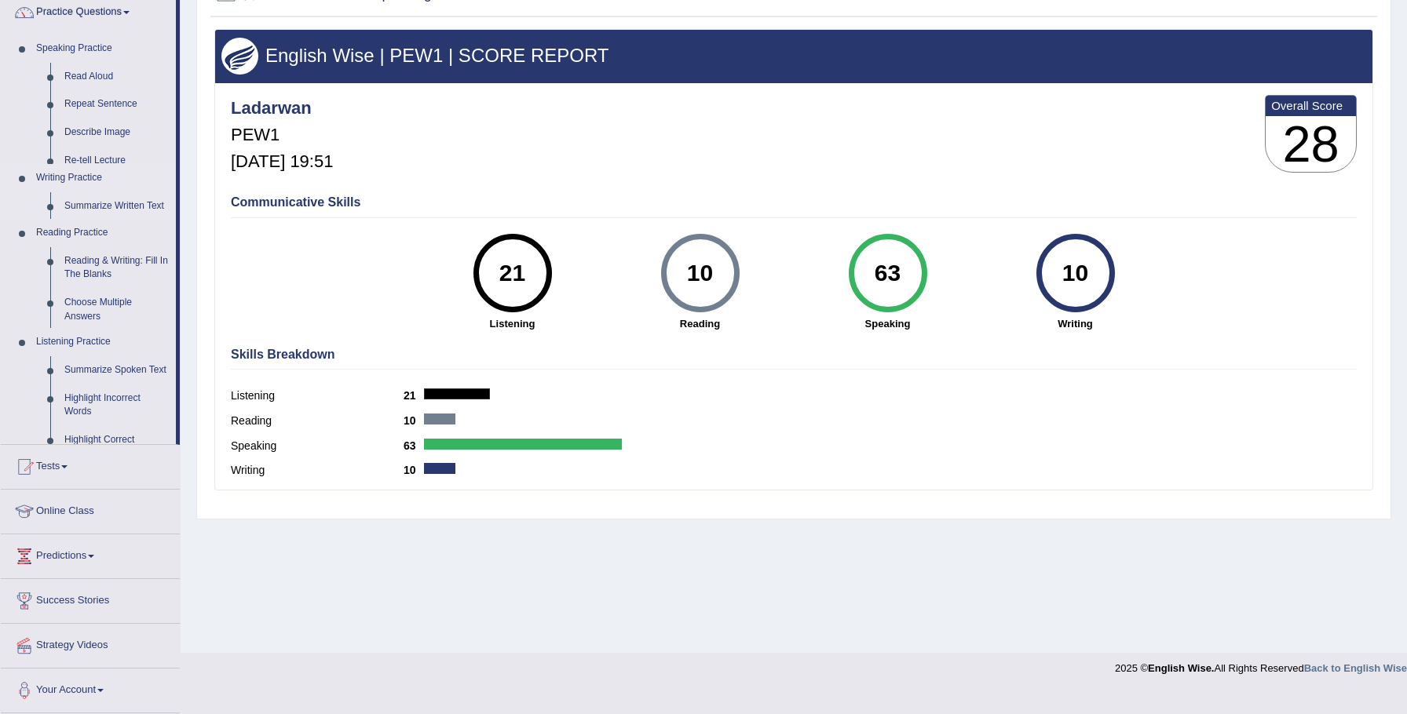
scroll to position [109, 0]
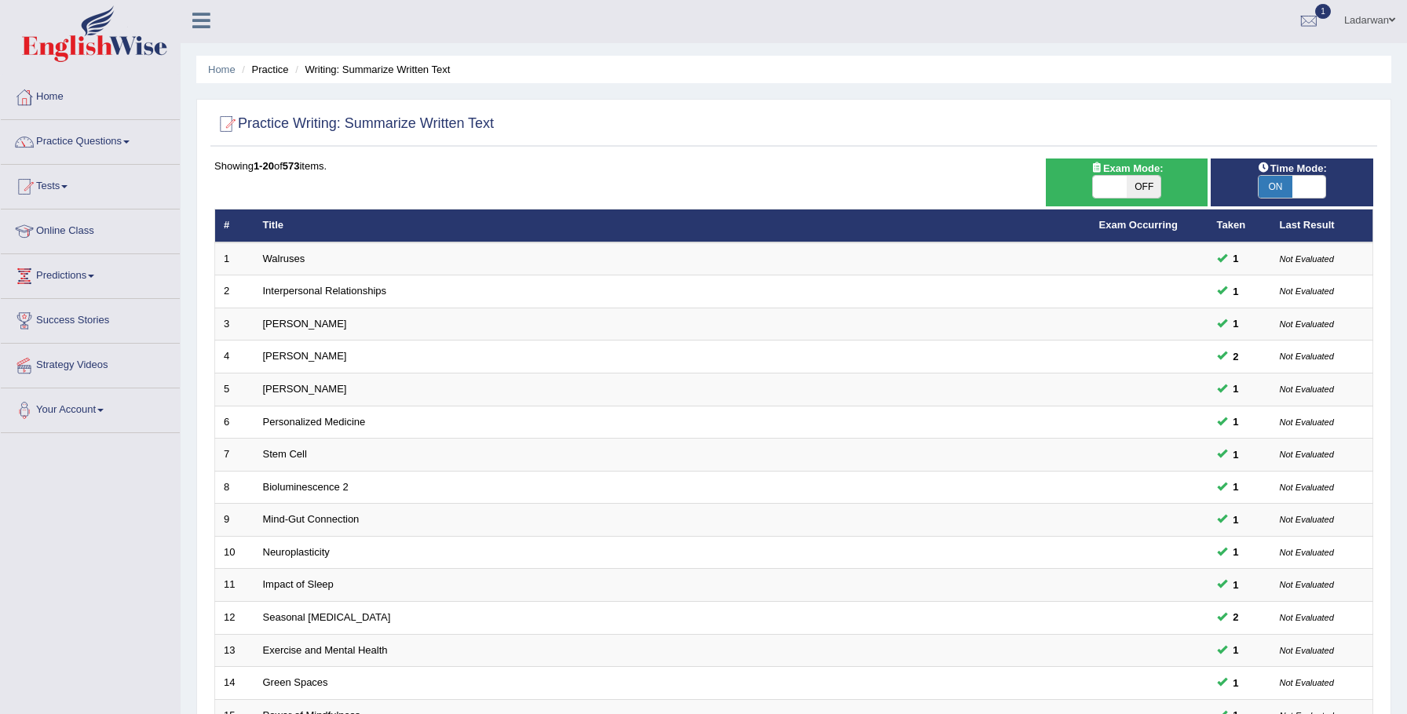
scroll to position [320, 0]
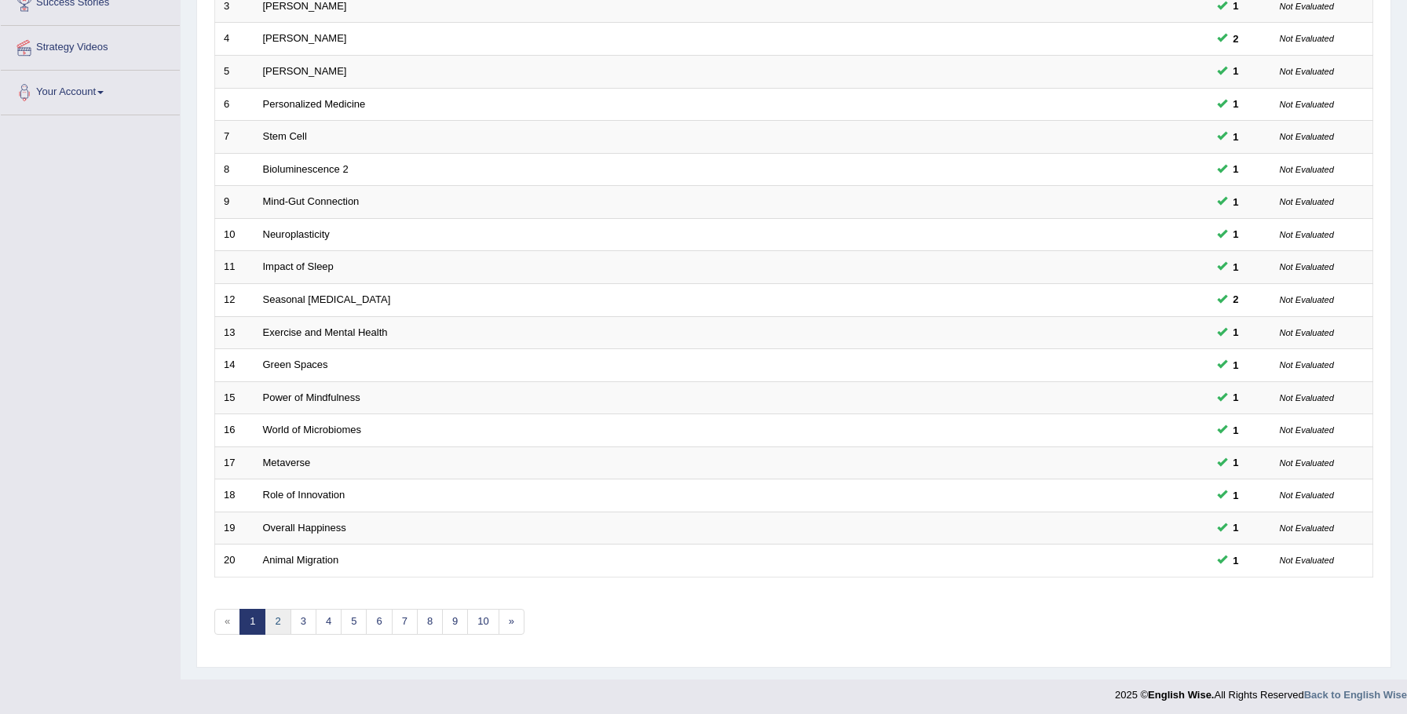
click at [275, 617] on link "2" at bounding box center [278, 622] width 26 height 26
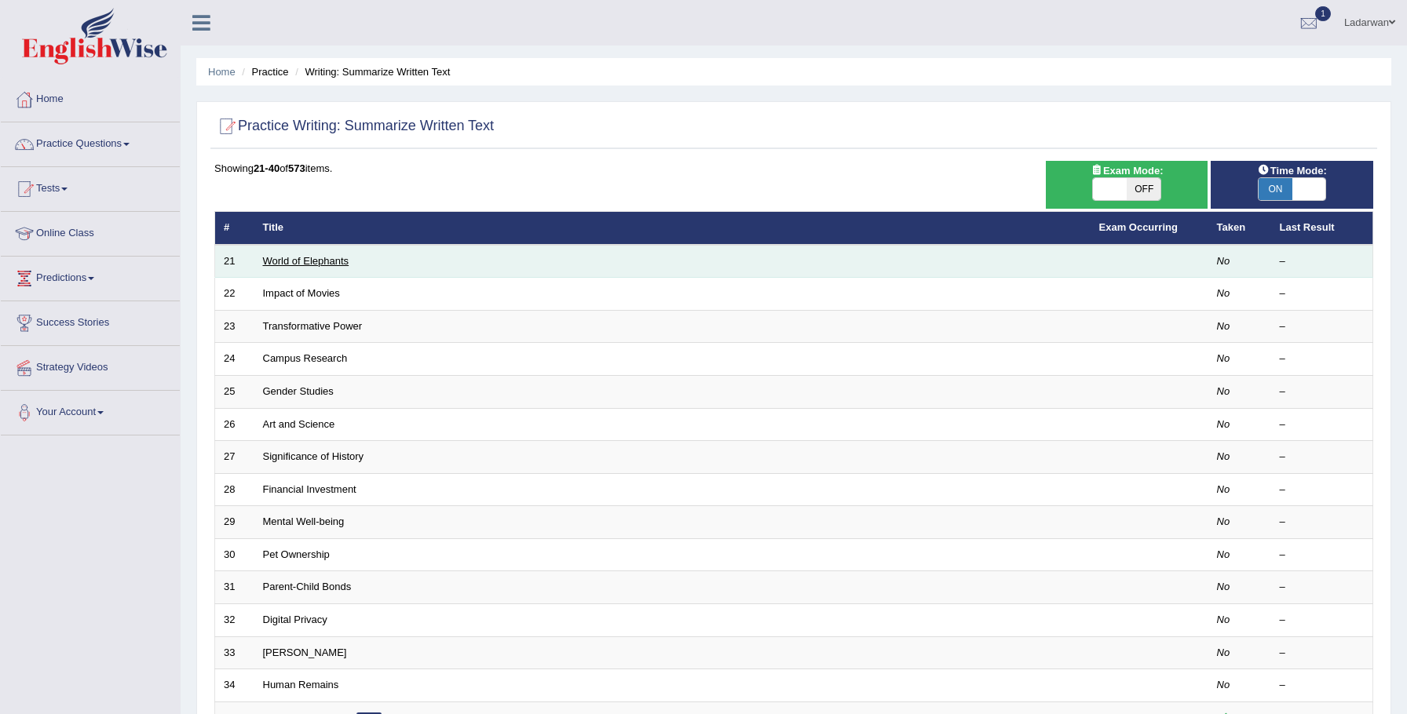
click at [316, 264] on link "World of Elephants" at bounding box center [306, 261] width 86 height 12
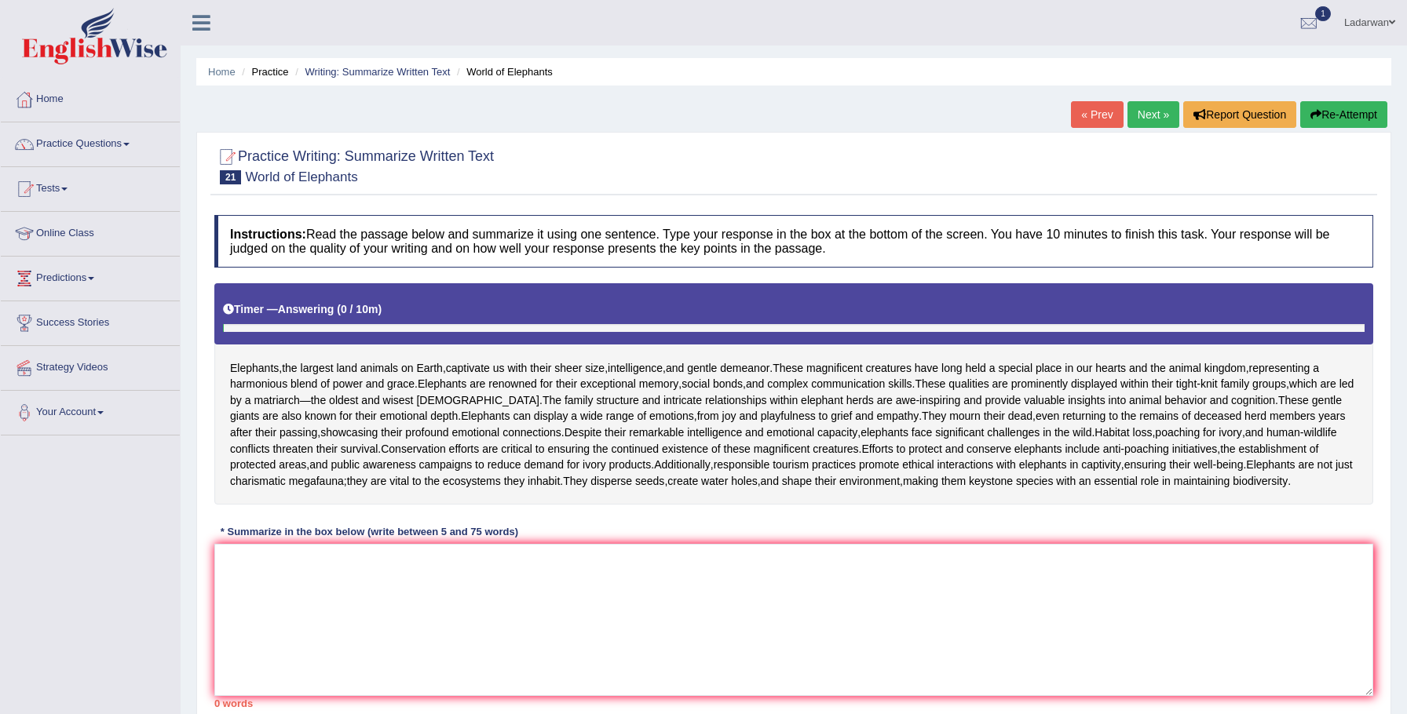
scroll to position [126, 0]
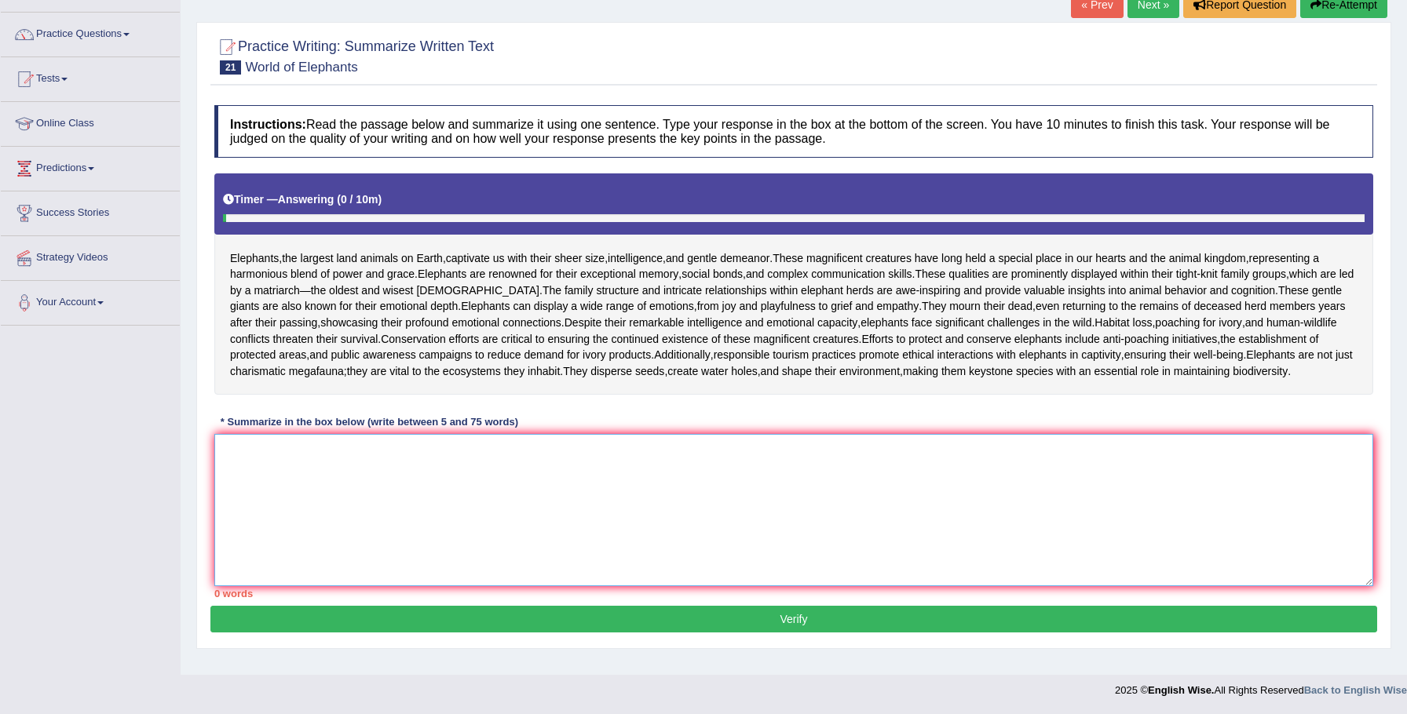
click at [350, 510] on textarea at bounding box center [793, 510] width 1159 height 152
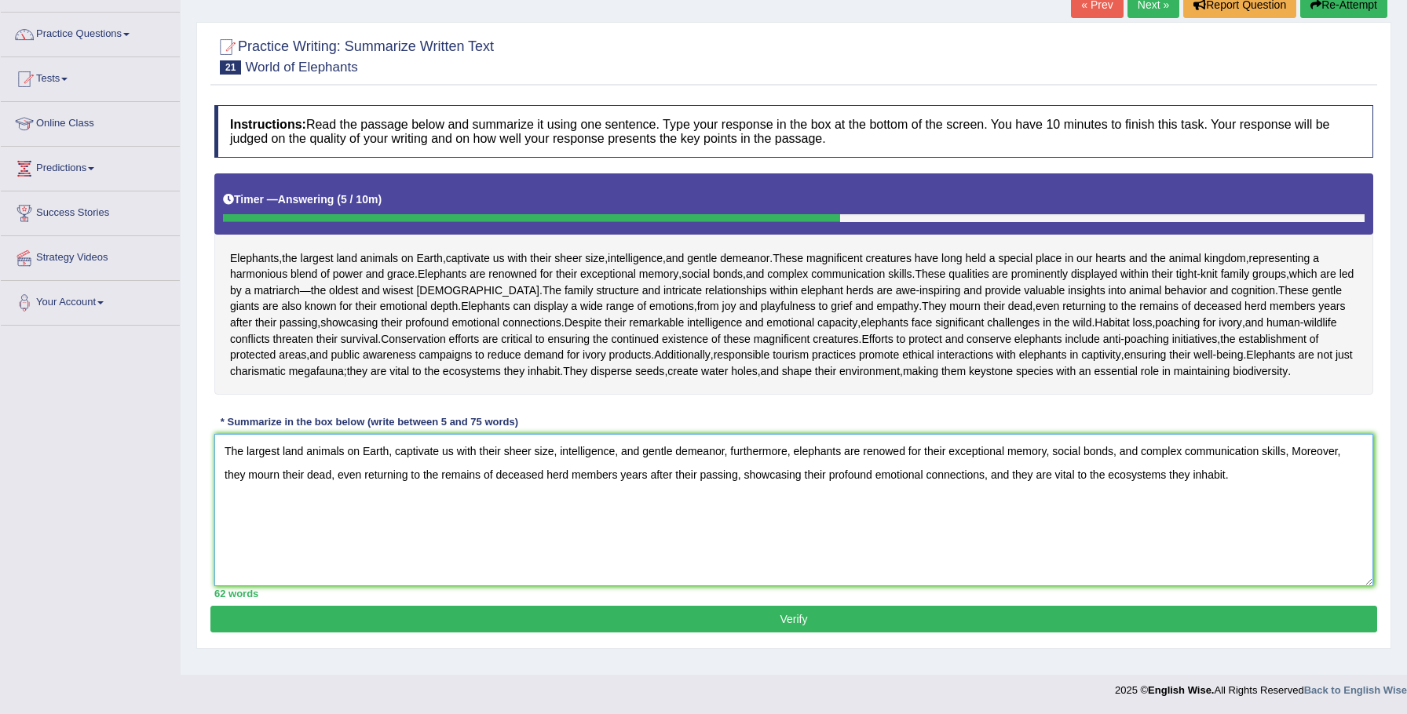
type textarea "The largest land animals on Earth, captivate us with their sheer size, intellig…"
click at [780, 633] on button "Verify" at bounding box center [793, 619] width 1167 height 27
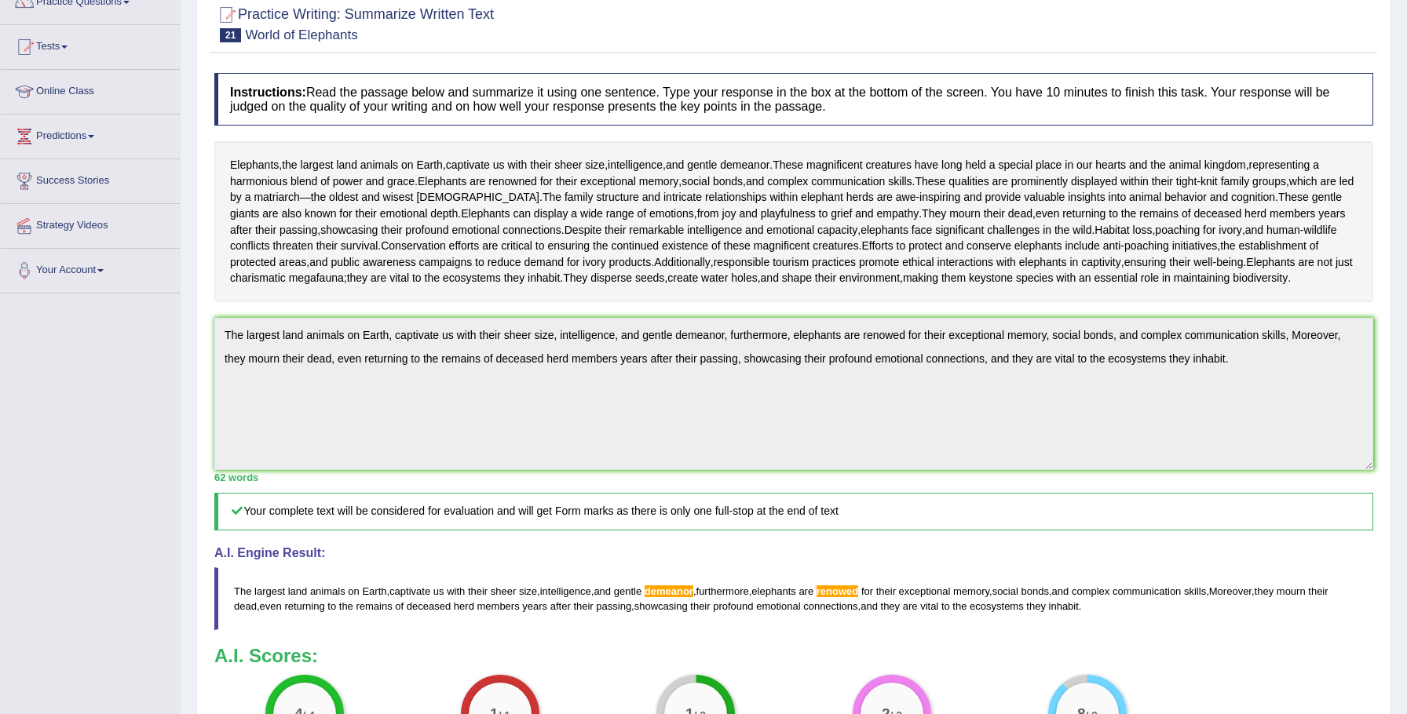
scroll to position [0, 0]
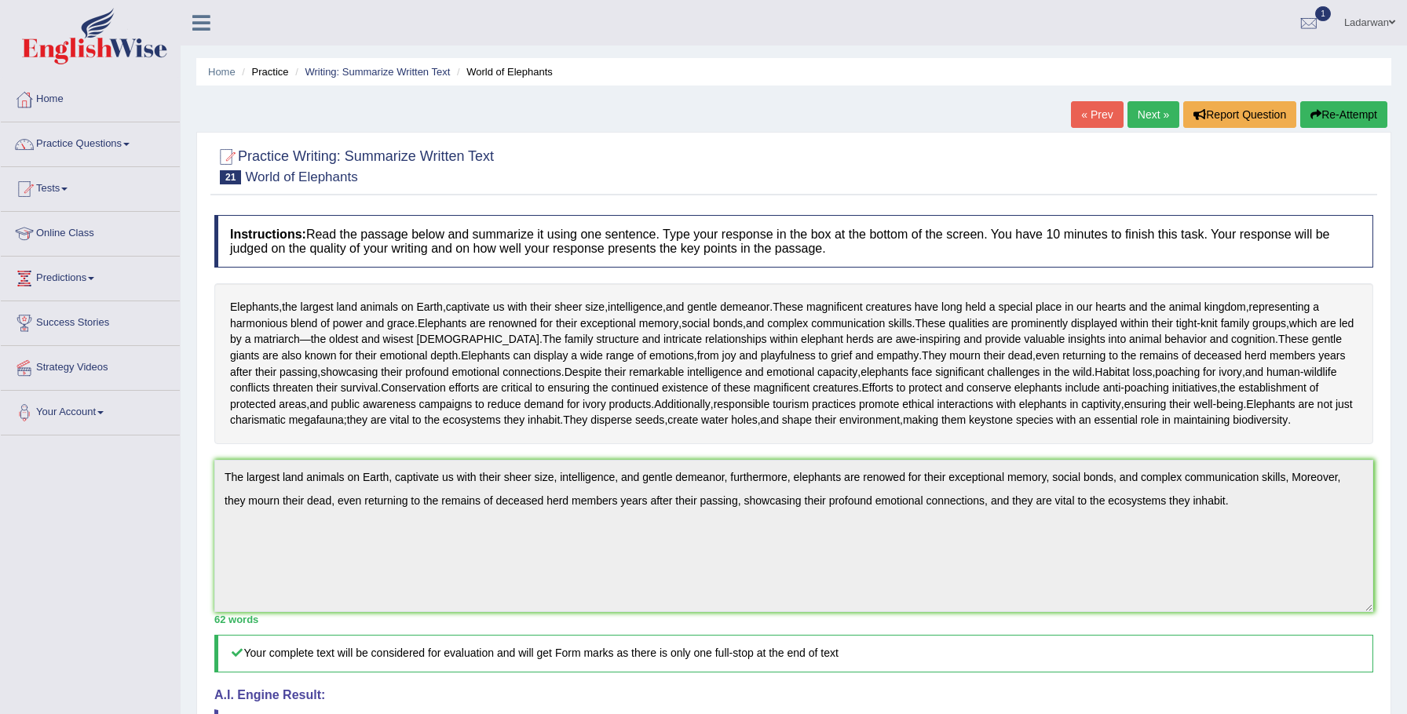
click at [86, 141] on link "Practice Questions" at bounding box center [90, 141] width 179 height 39
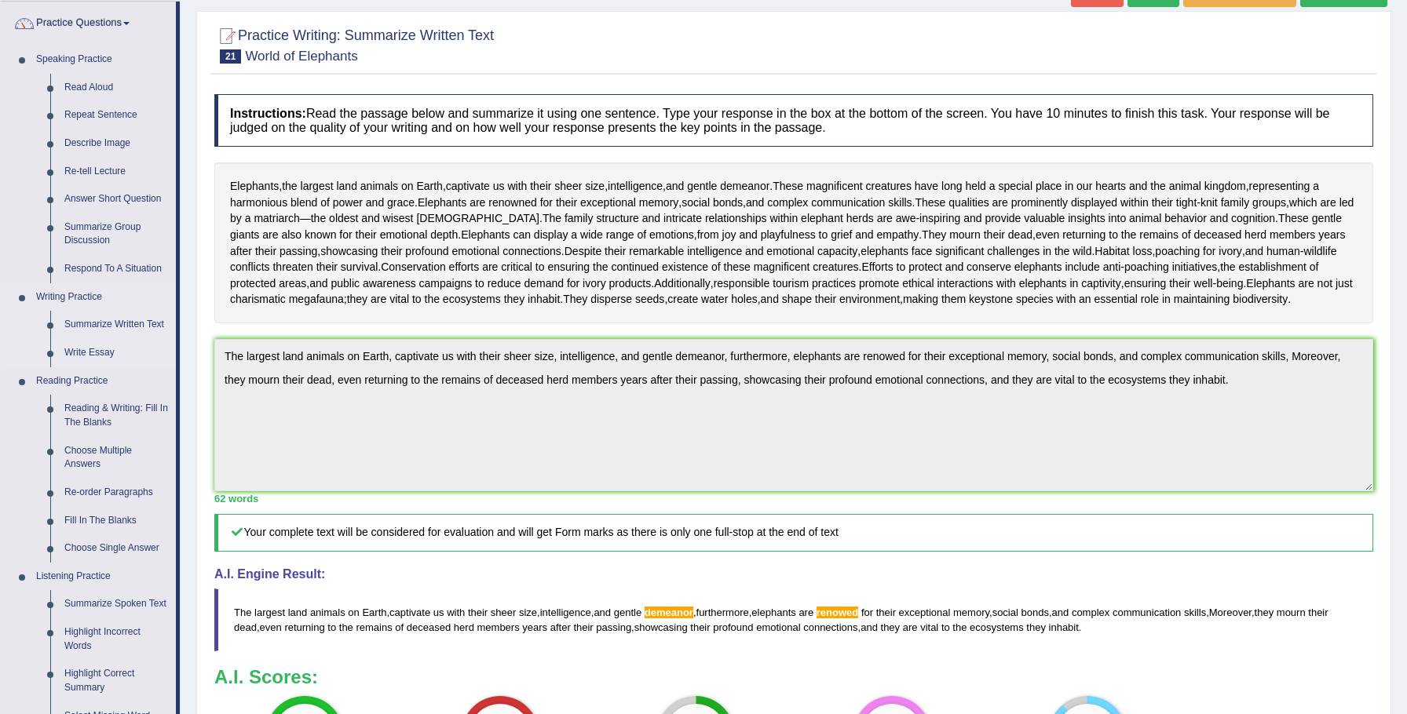
scroll to position [122, 0]
click at [109, 355] on link "Write Essay" at bounding box center [116, 352] width 119 height 28
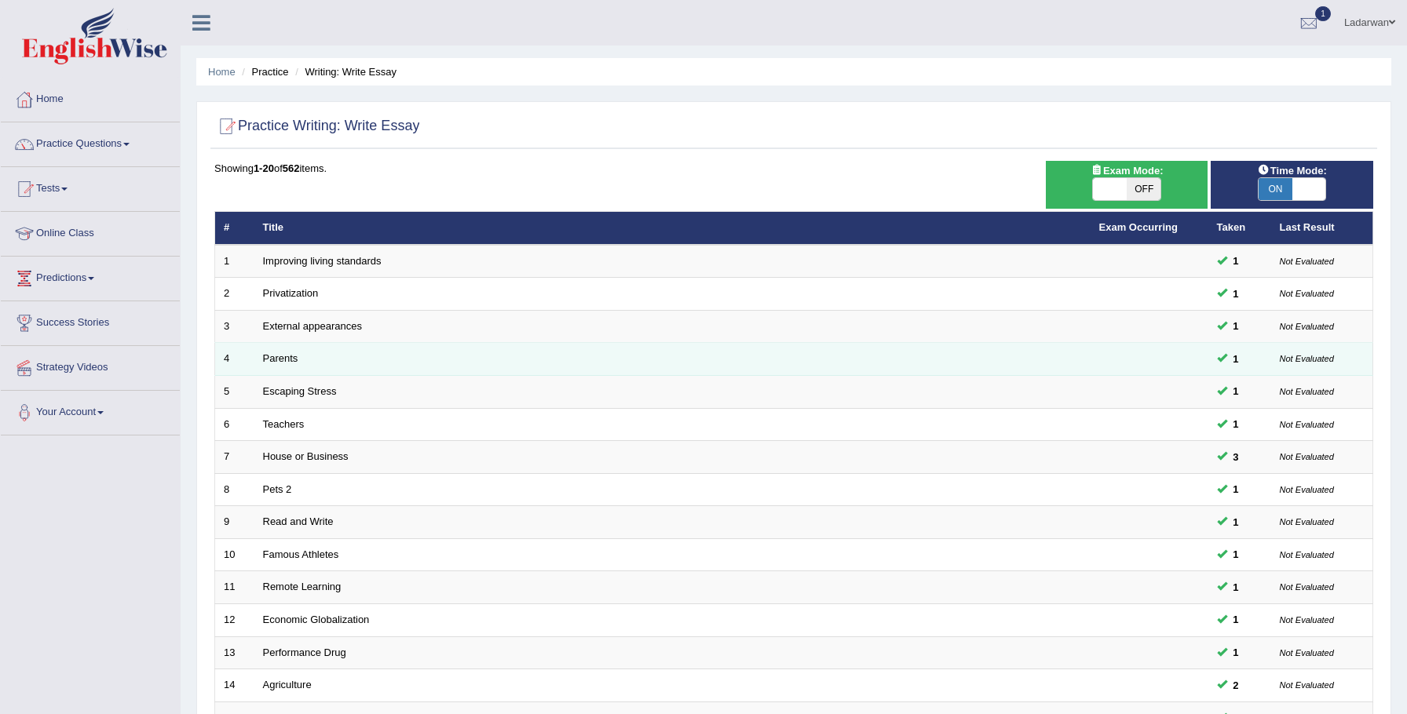
scroll to position [320, 0]
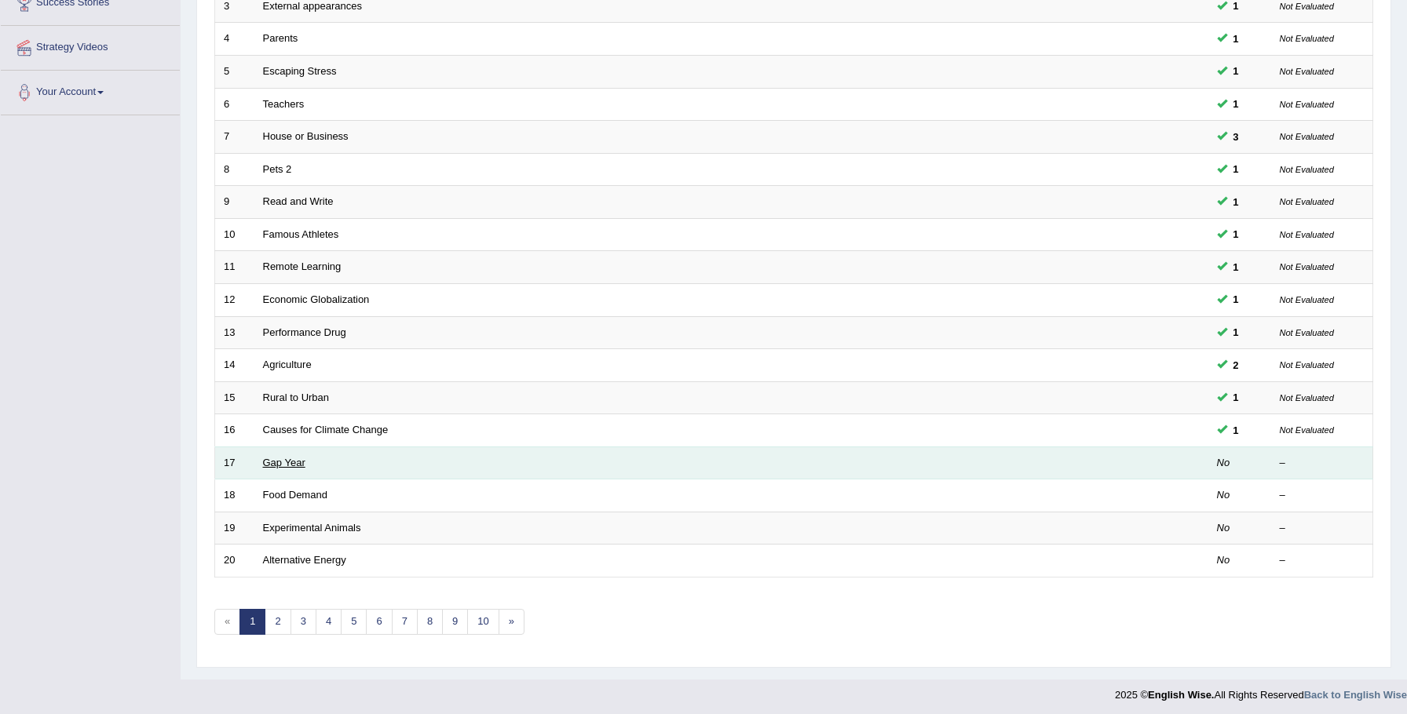
click at [294, 462] on link "Gap Year" at bounding box center [284, 463] width 42 height 12
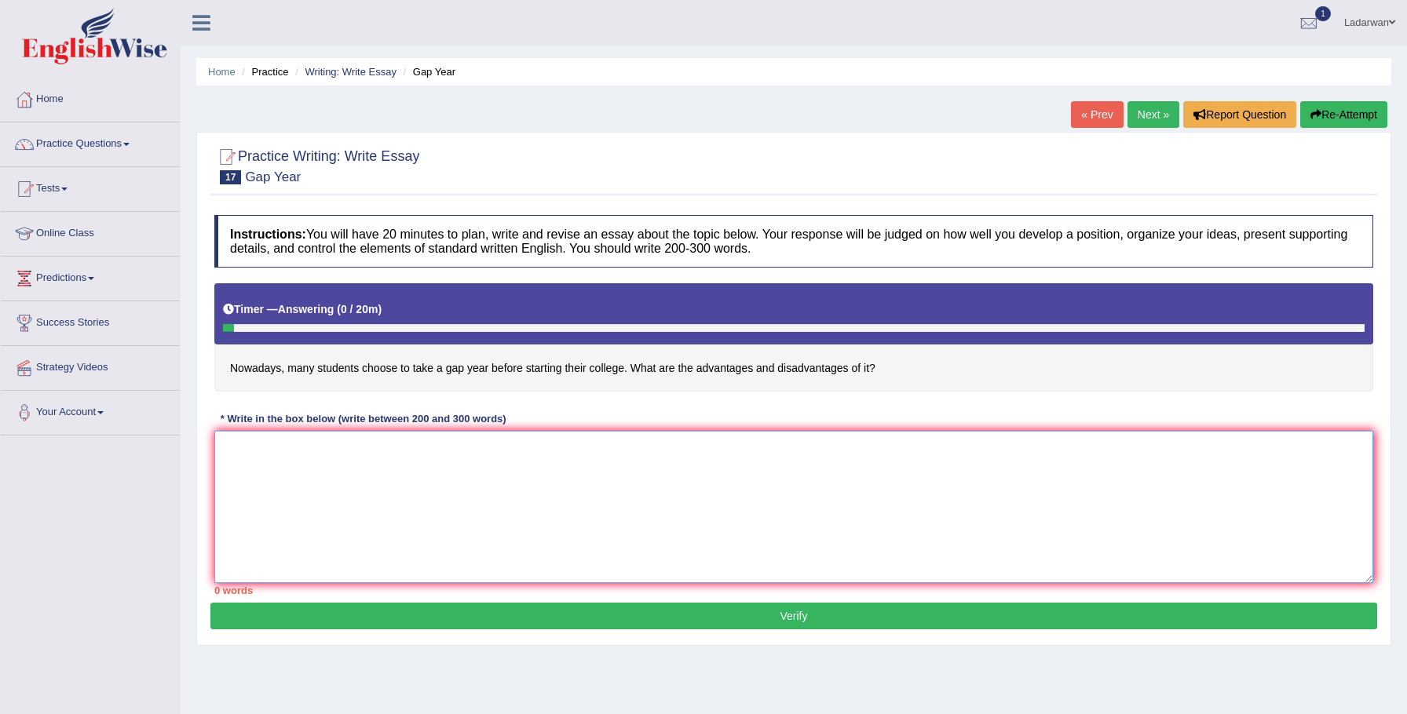
click at [294, 461] on textarea at bounding box center [793, 507] width 1159 height 152
click at [1344, 111] on button "Re-Attempt" at bounding box center [1343, 114] width 87 height 27
click at [534, 477] on textarea at bounding box center [793, 507] width 1159 height 152
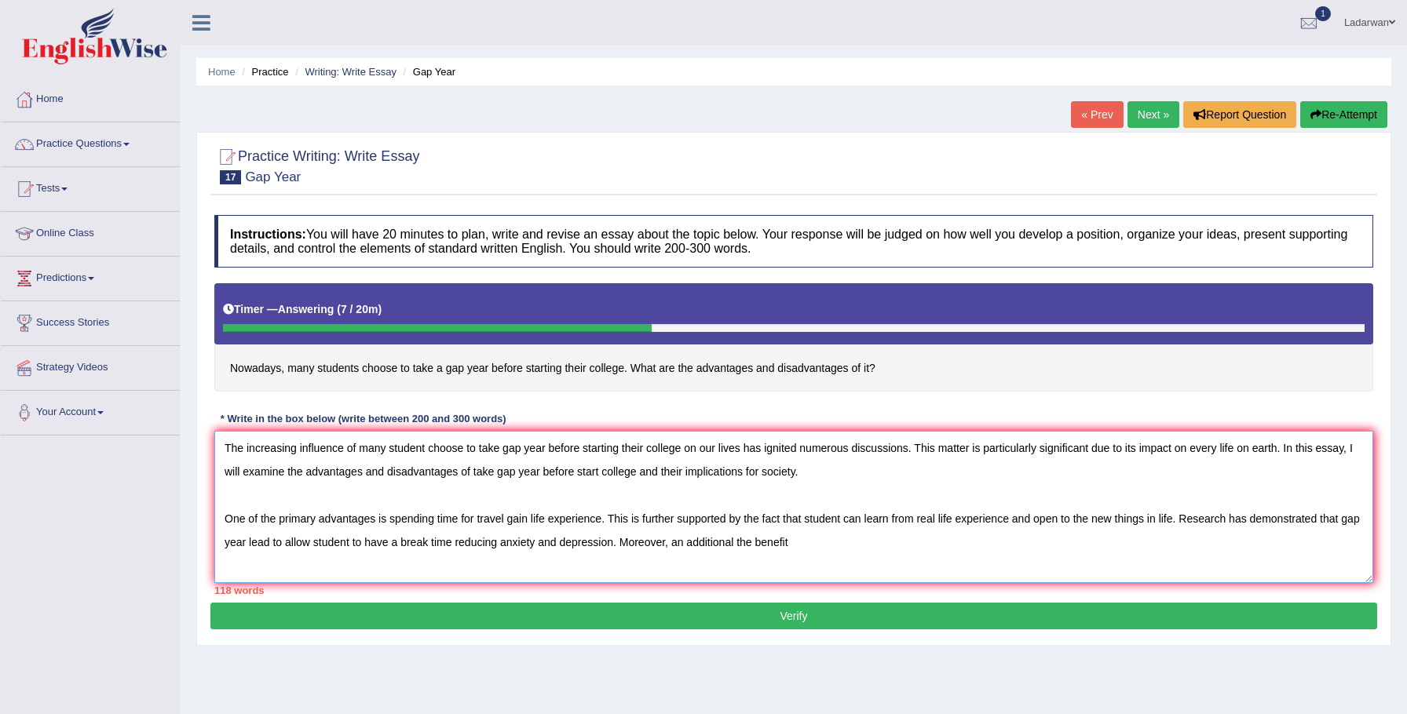
click at [911, 541] on textarea "The increasing influence of many student choose to take gap year before startin…" at bounding box center [793, 507] width 1159 height 152
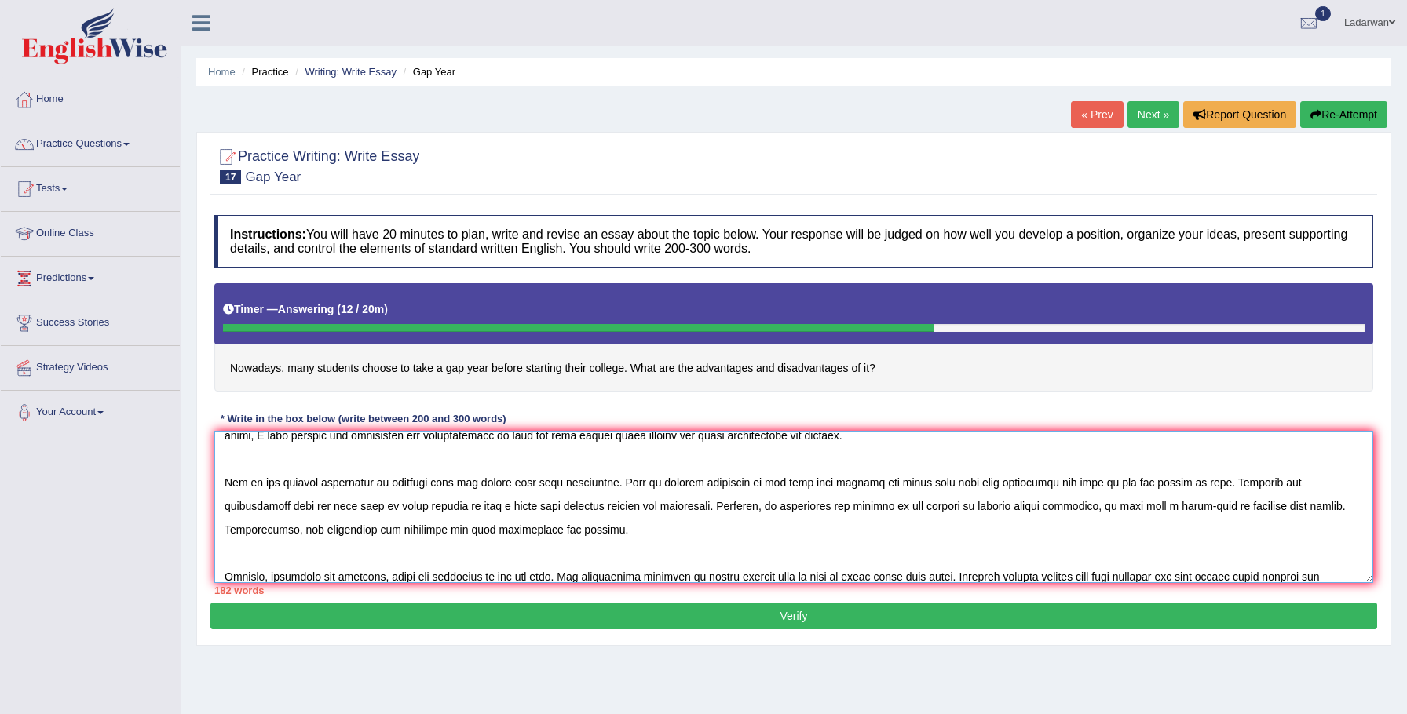
scroll to position [60, 0]
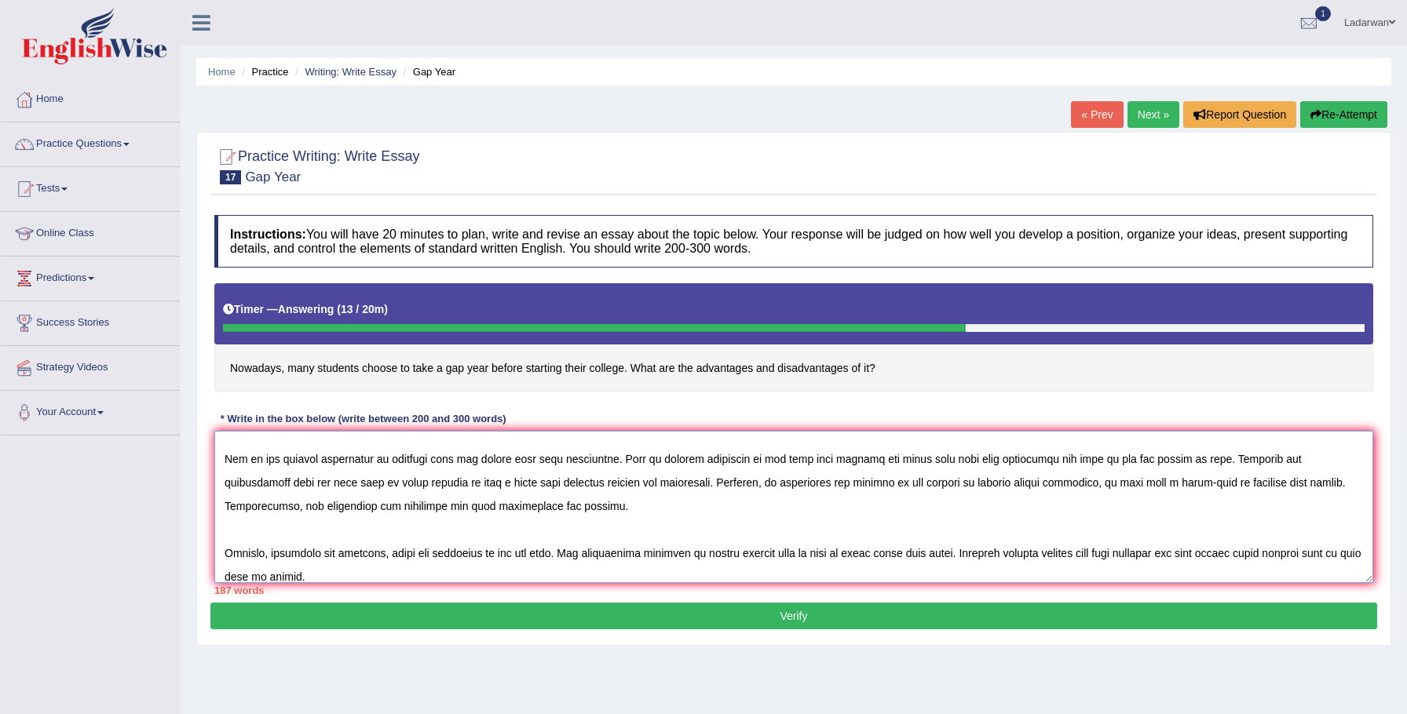
click at [1273, 552] on textarea at bounding box center [793, 507] width 1159 height 152
click at [260, 575] on textarea at bounding box center [793, 507] width 1159 height 152
drag, startPoint x: 262, startPoint y: 572, endPoint x: 296, endPoint y: 579, distance: 34.3
click at [266, 573] on textarea at bounding box center [793, 507] width 1159 height 152
click at [467, 571] on textarea at bounding box center [793, 507] width 1159 height 152
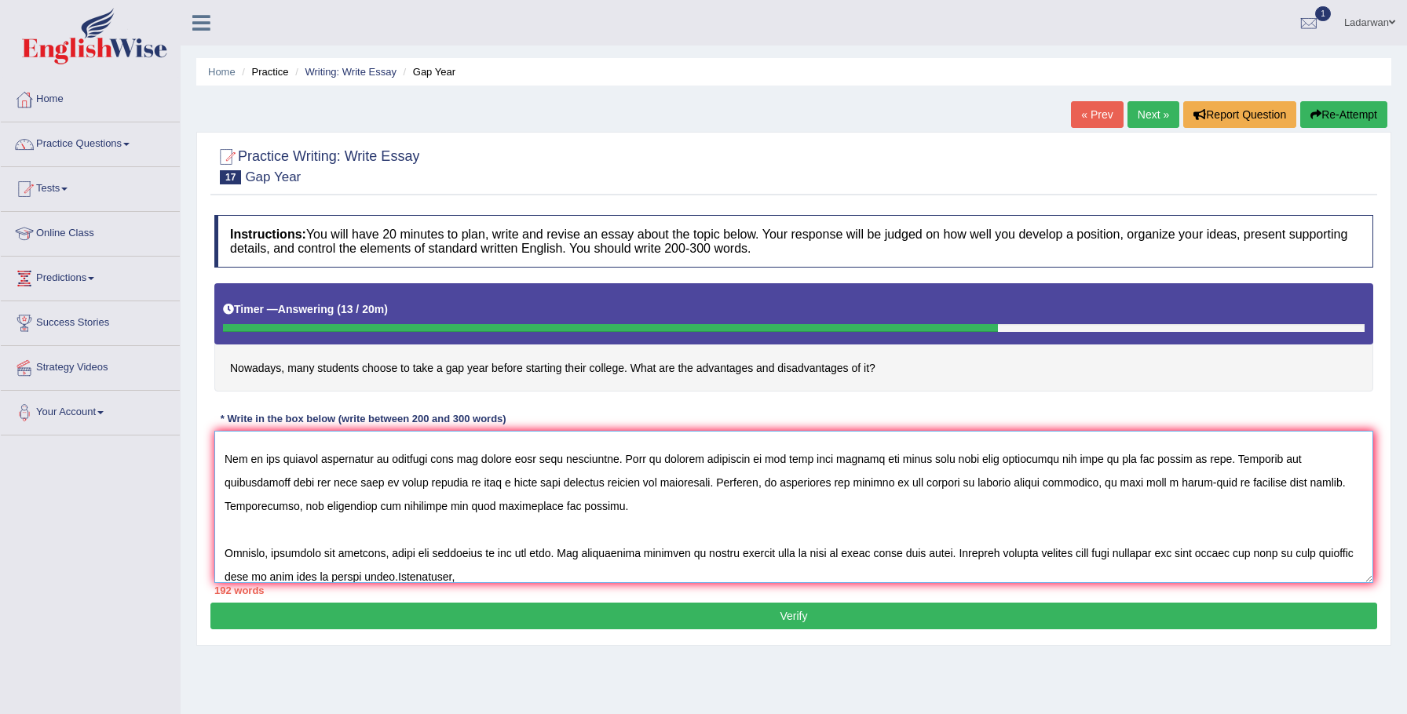
click at [444, 571] on textarea at bounding box center [793, 507] width 1159 height 152
click at [539, 573] on textarea at bounding box center [793, 507] width 1159 height 152
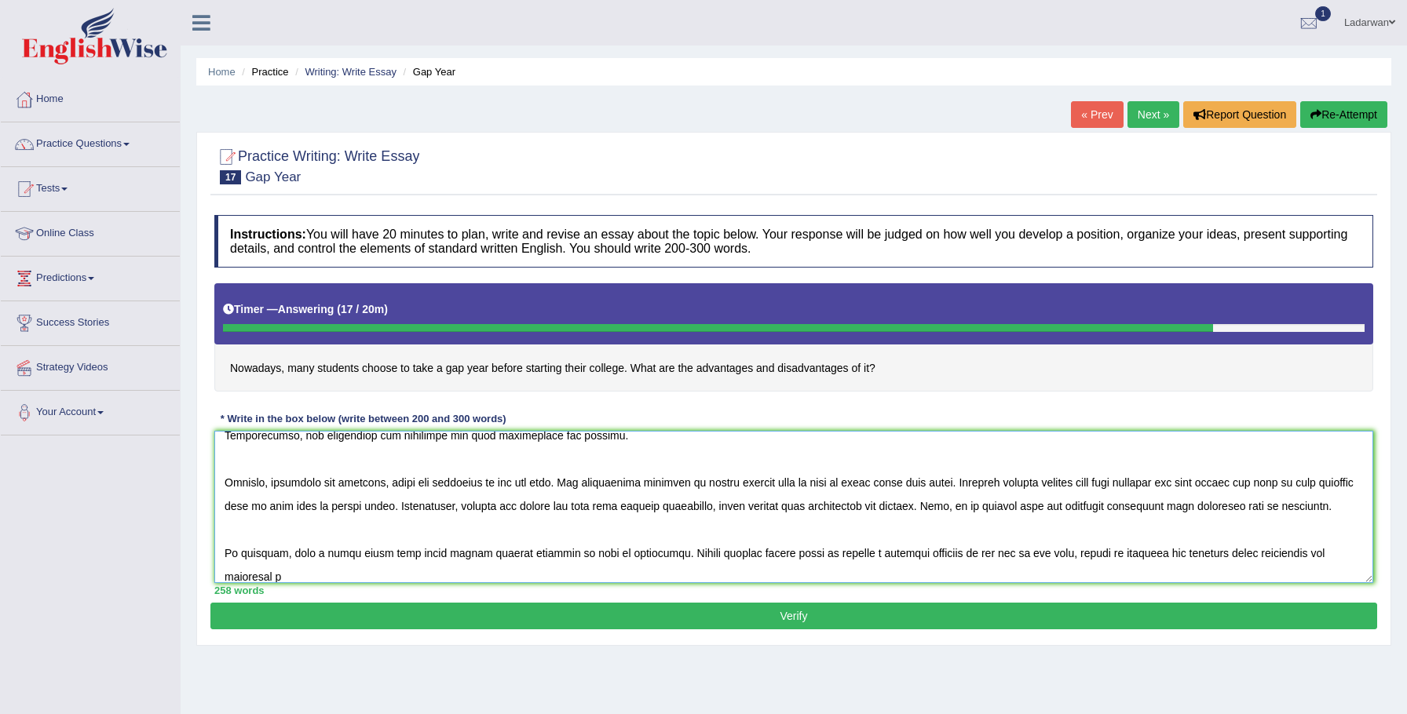
scroll to position [154, 0]
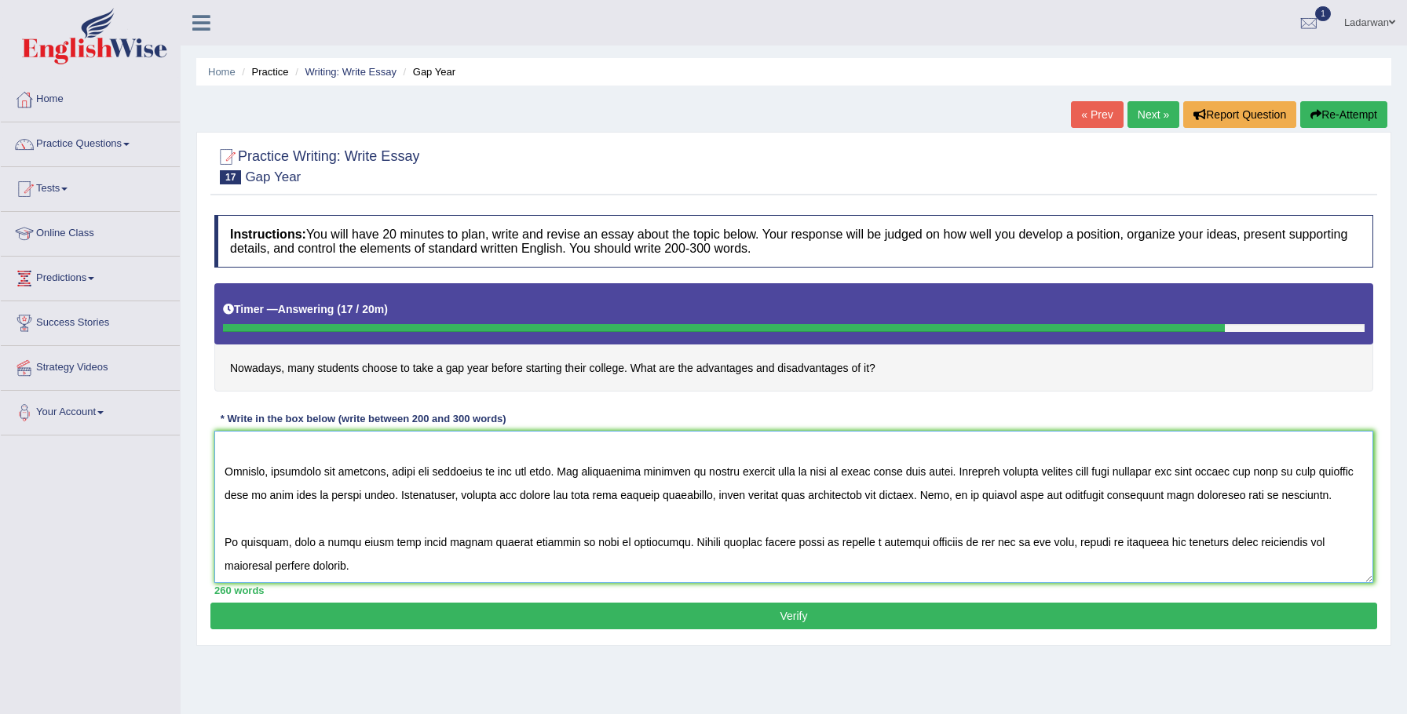
type textarea "The increasing influence of many student choose to take gap year before startin…"
click at [570, 618] on button "Verify" at bounding box center [793, 616] width 1167 height 27
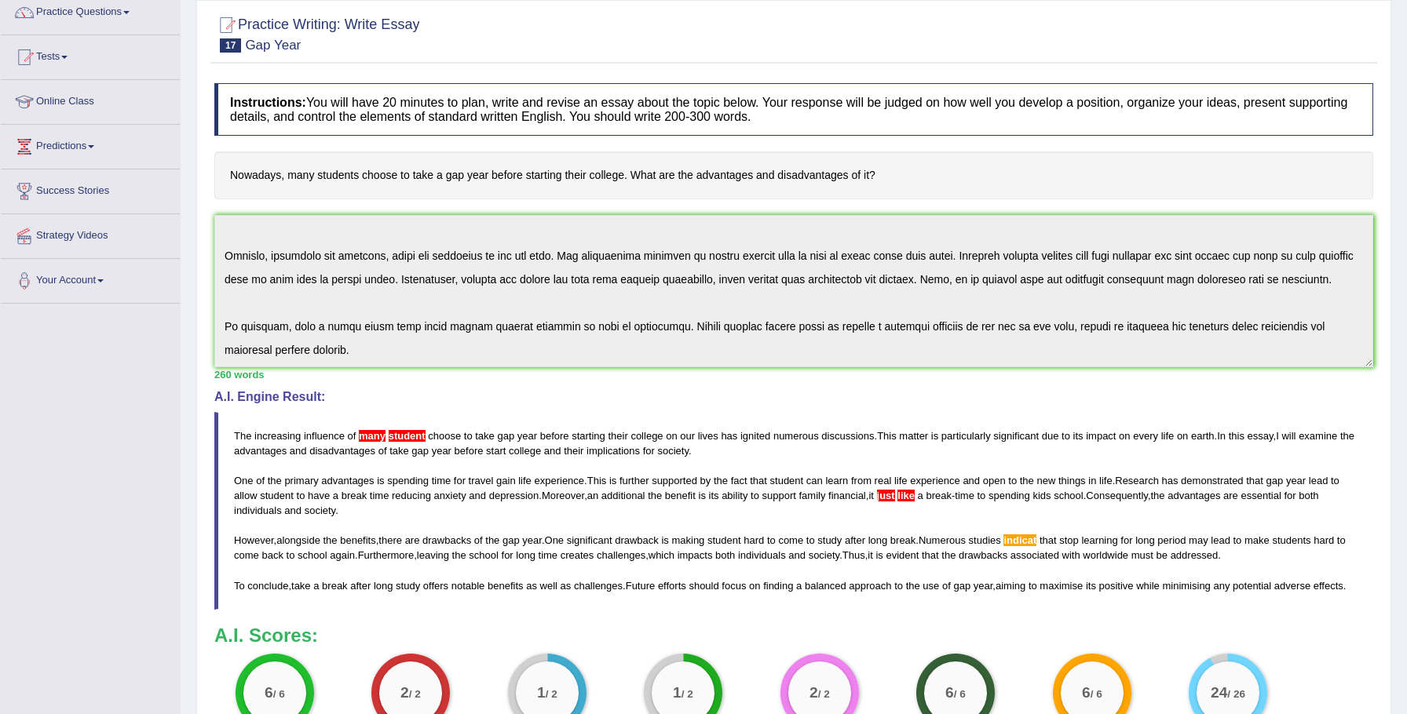
scroll to position [0, 0]
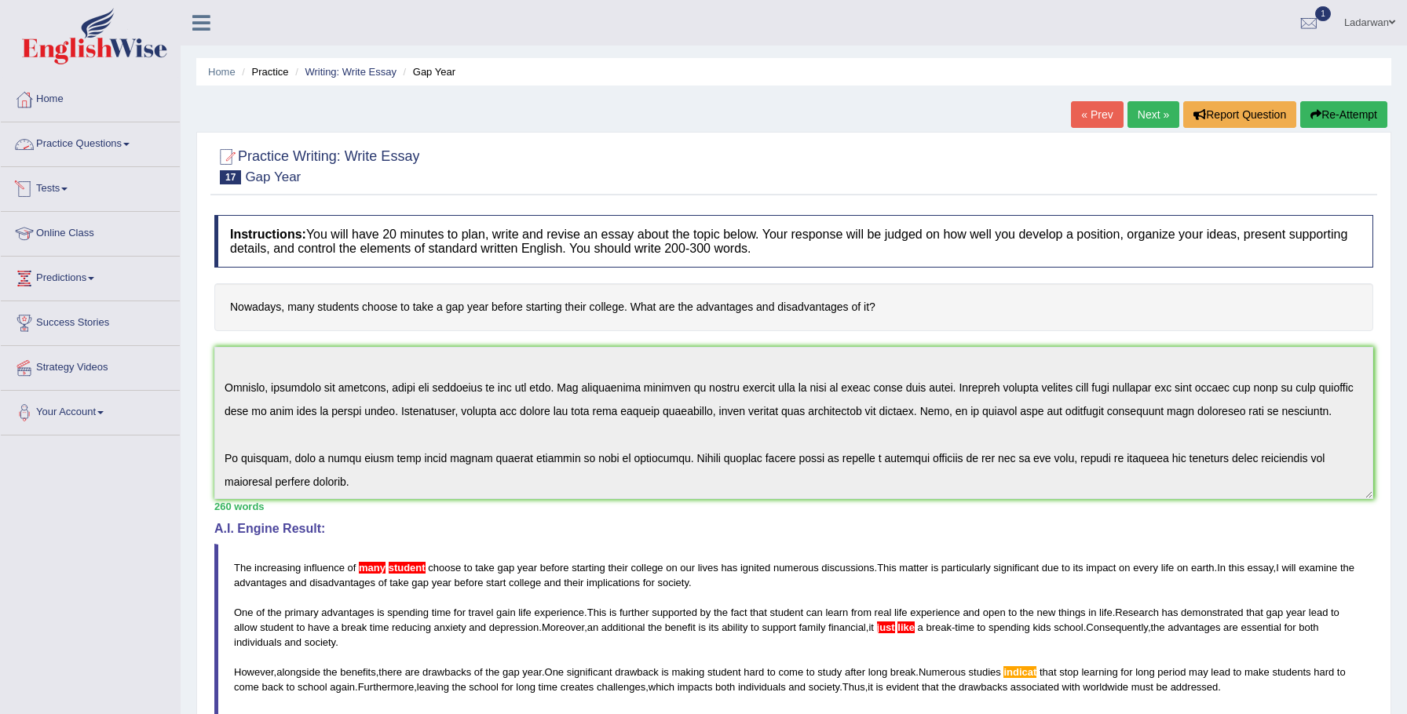
click at [86, 142] on link "Practice Questions" at bounding box center [90, 141] width 179 height 39
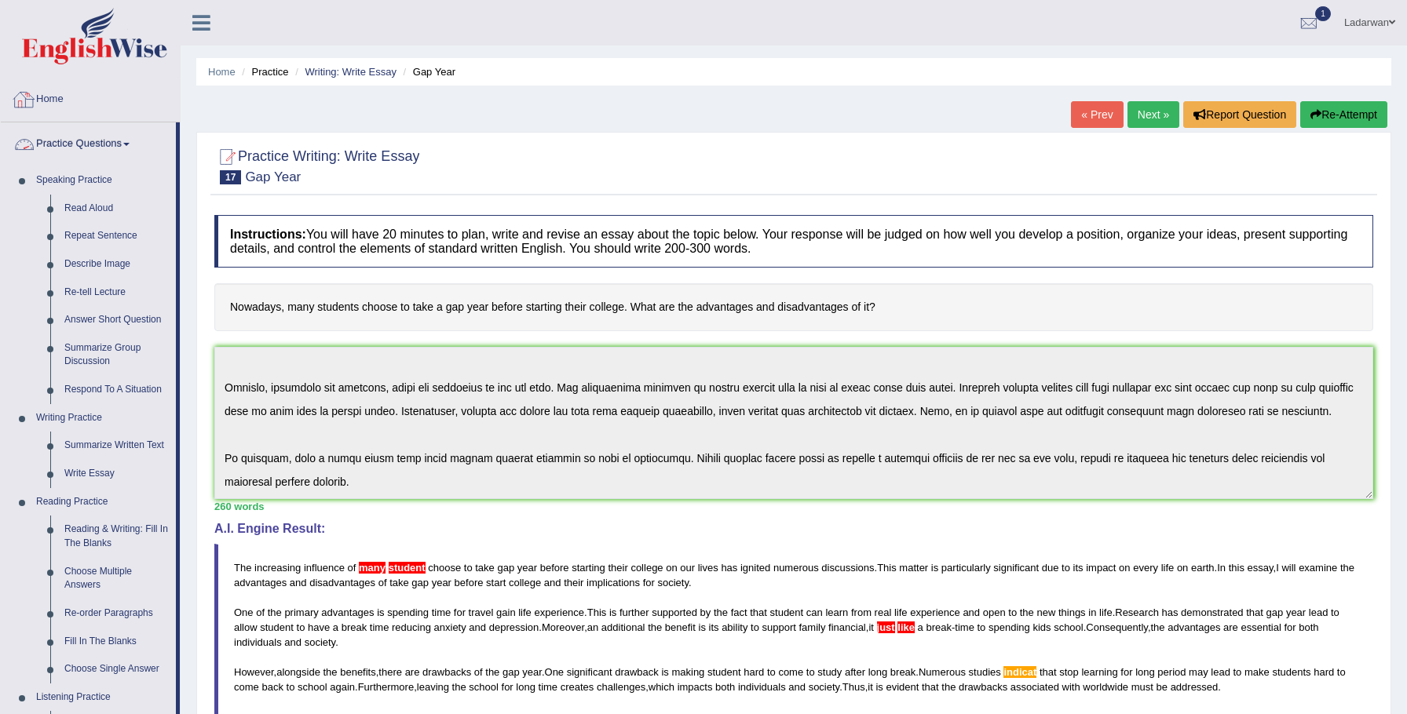
click at [57, 100] on link "Home" at bounding box center [90, 97] width 179 height 39
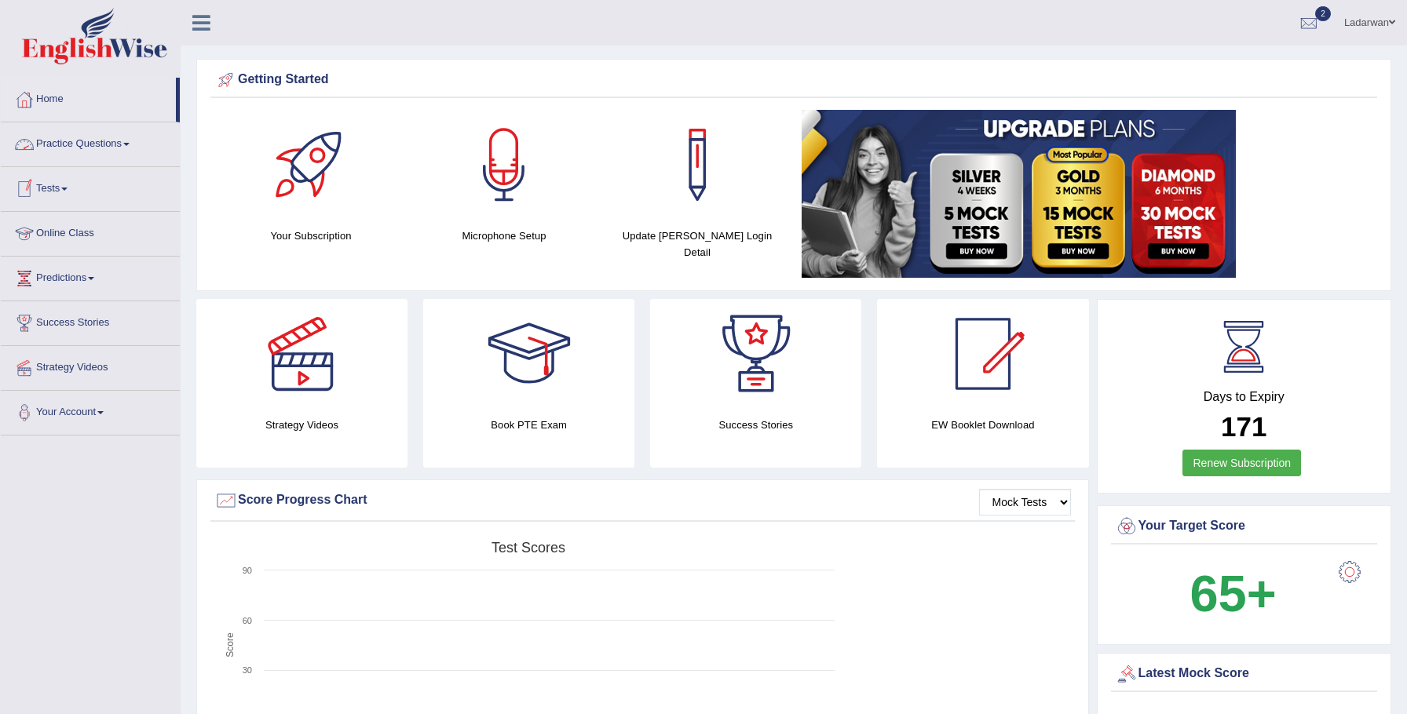
click at [58, 186] on link "Tests" at bounding box center [90, 186] width 179 height 39
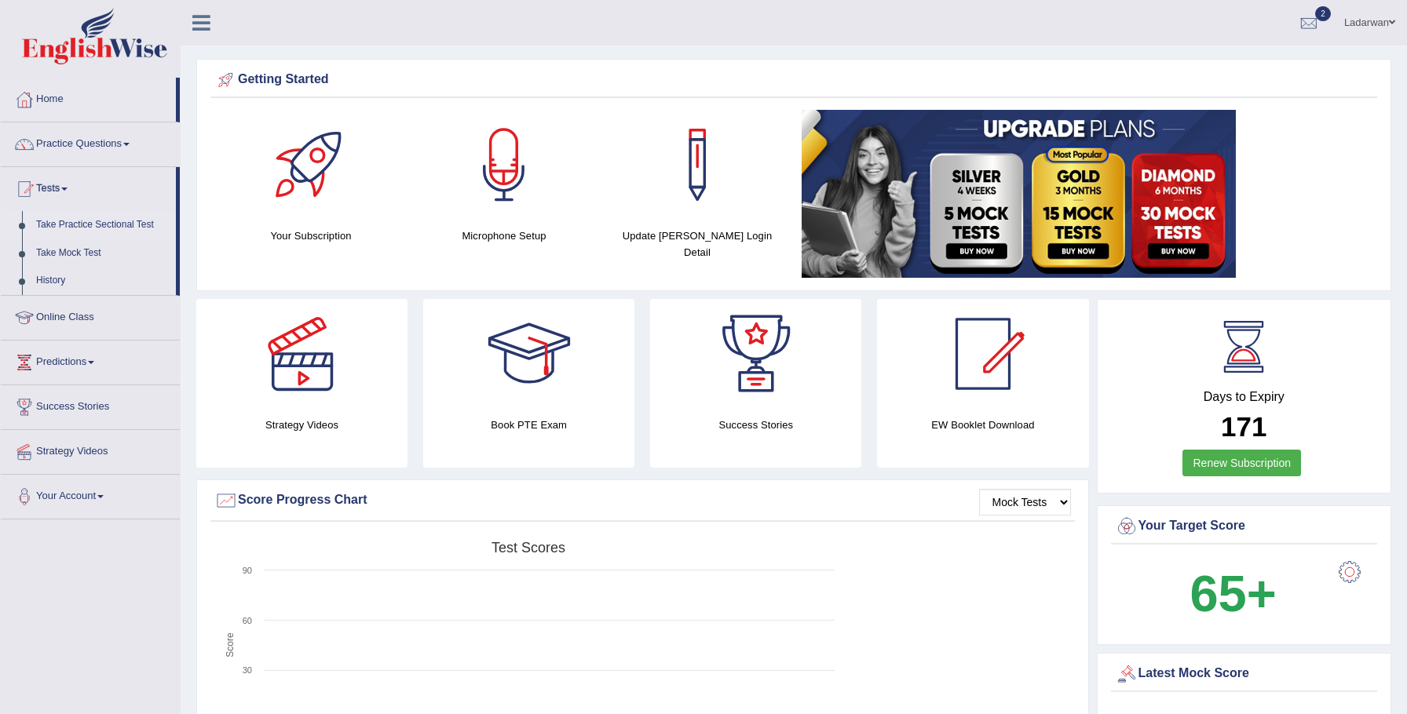
click at [124, 226] on link "Take Practice Sectional Test" at bounding box center [102, 225] width 147 height 28
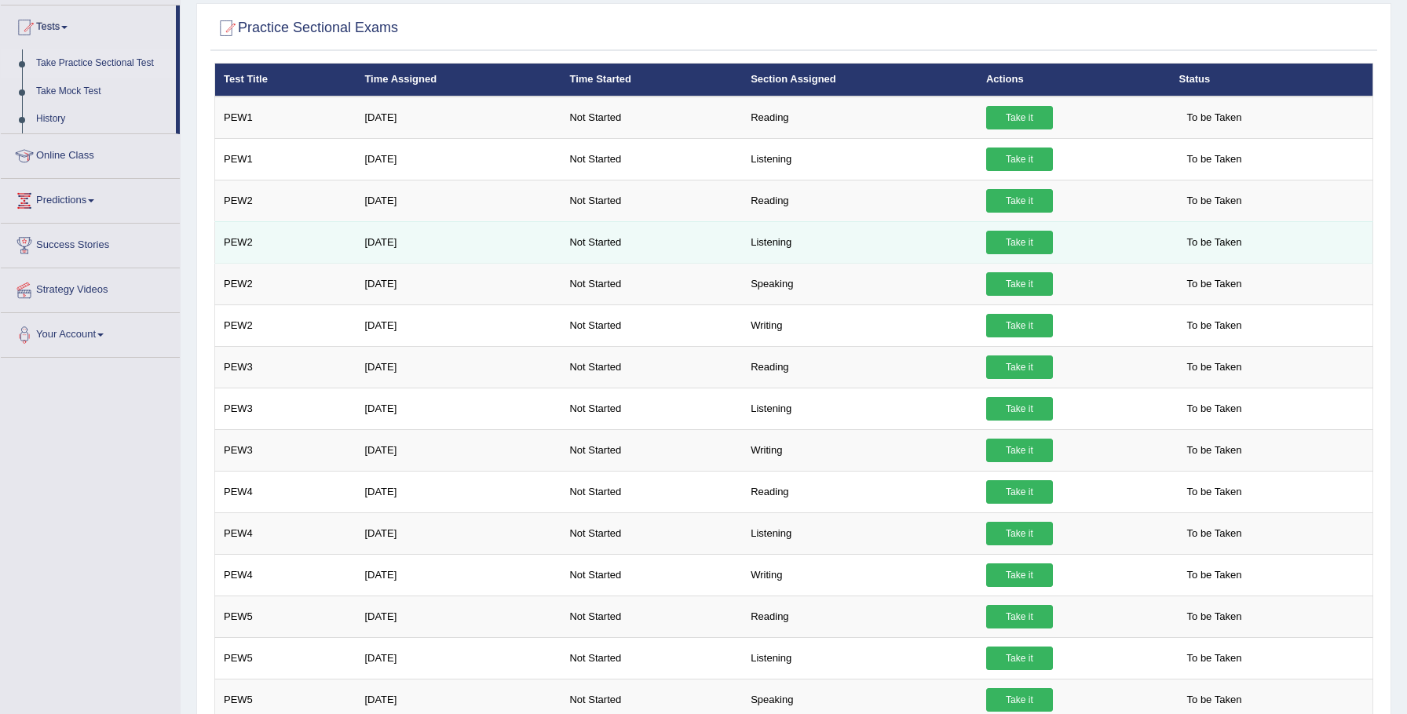
scroll to position [228, 0]
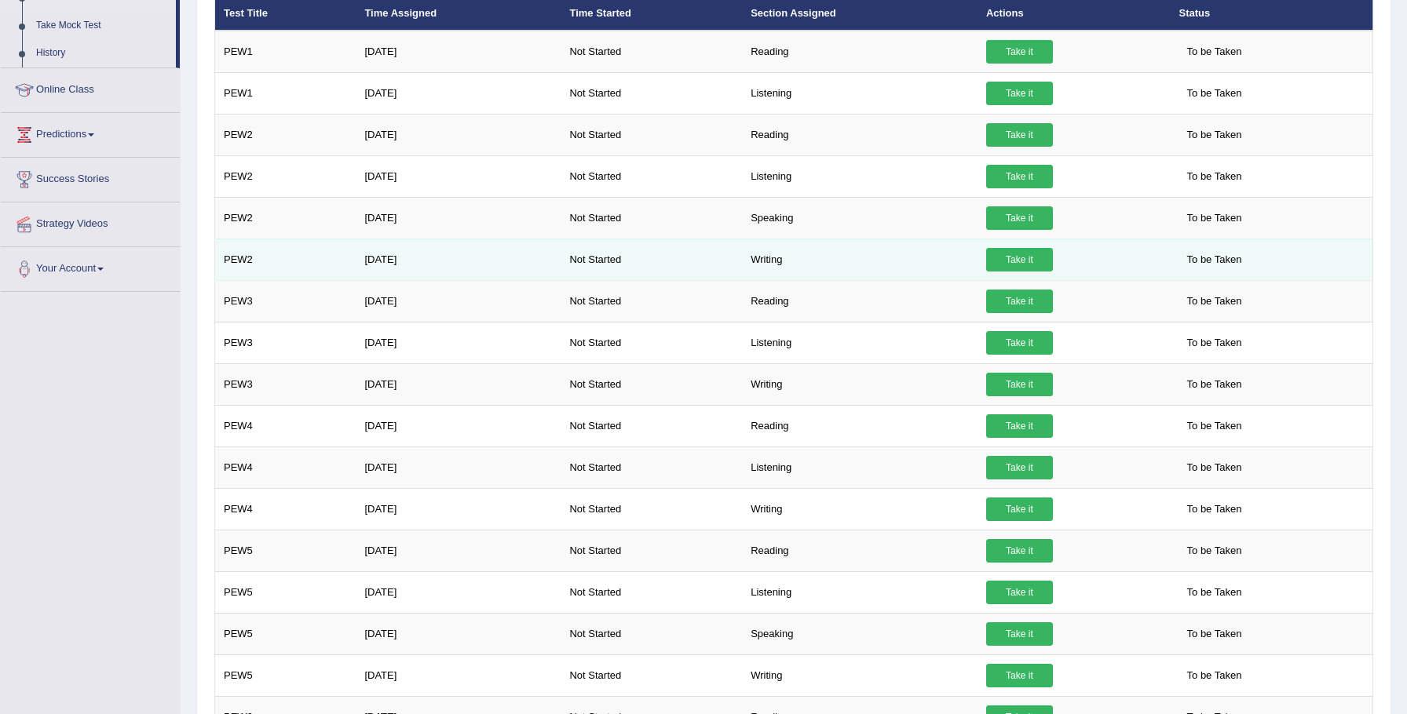
click at [1031, 262] on link "Take it" at bounding box center [1019, 260] width 67 height 24
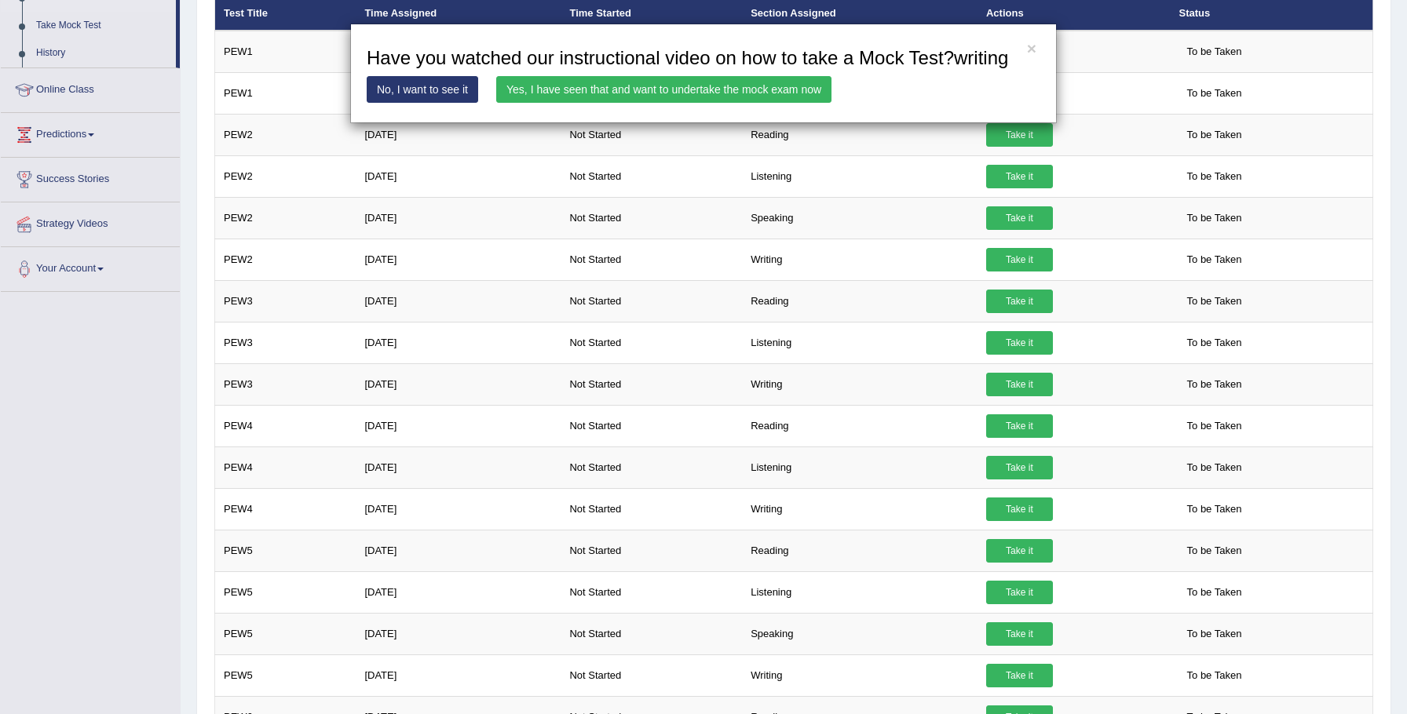
click at [783, 103] on link "Yes, I have seen that and want to undertake the mock exam now" at bounding box center [663, 89] width 335 height 27
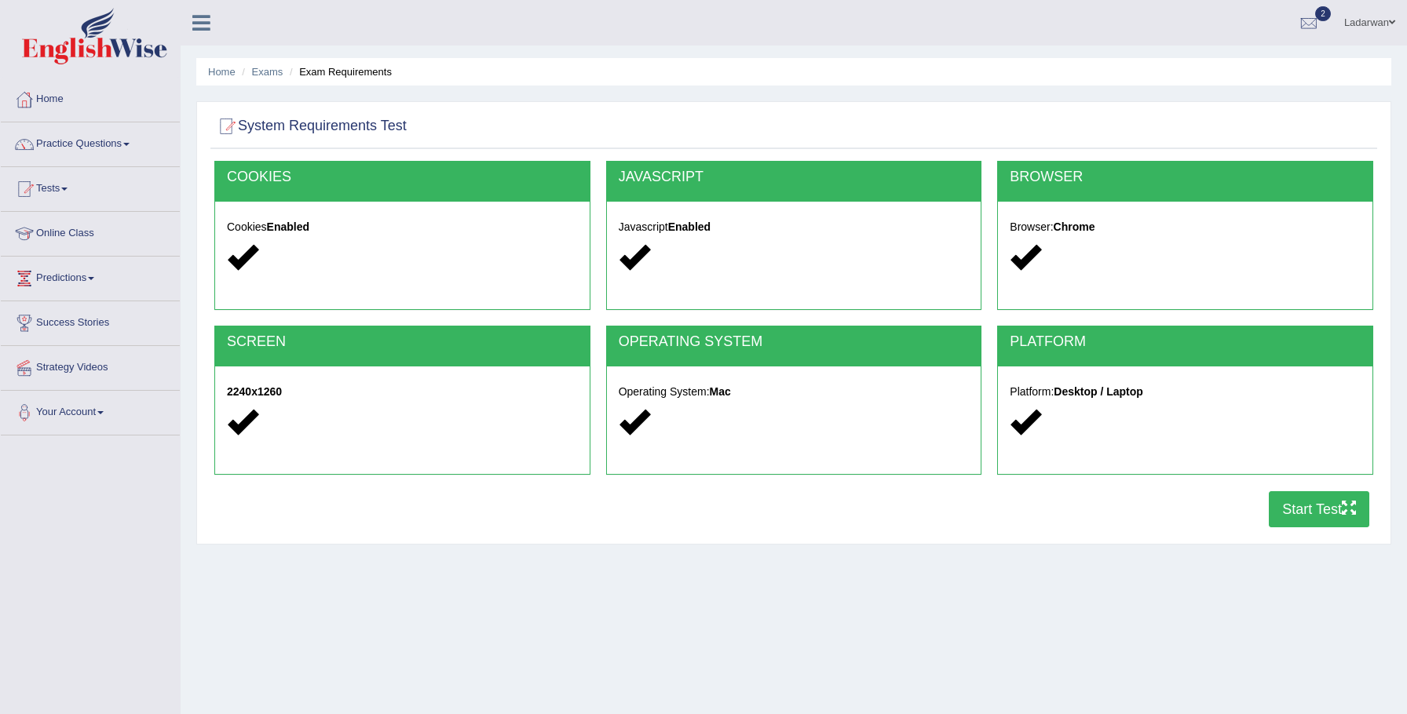
click at [1353, 509] on icon "button" at bounding box center [1349, 508] width 14 height 14
